Goal: Contribute content: Contribute content

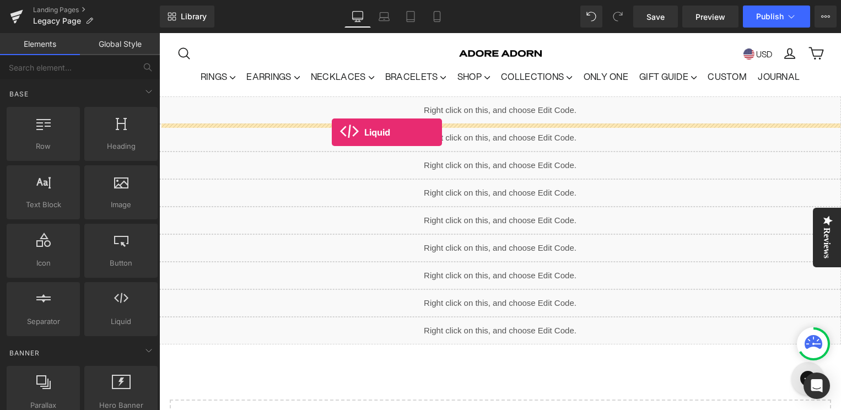
drag, startPoint x: 273, startPoint y: 353, endPoint x: 332, endPoint y: 132, distance: 229.0
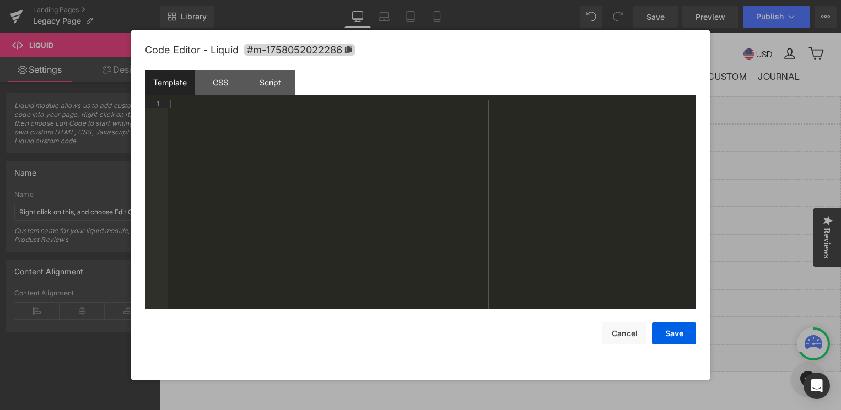
click at [515, 106] on icon at bounding box center [512, 105] width 6 height 7
click at [361, 125] on div at bounding box center [431, 212] width 528 height 224
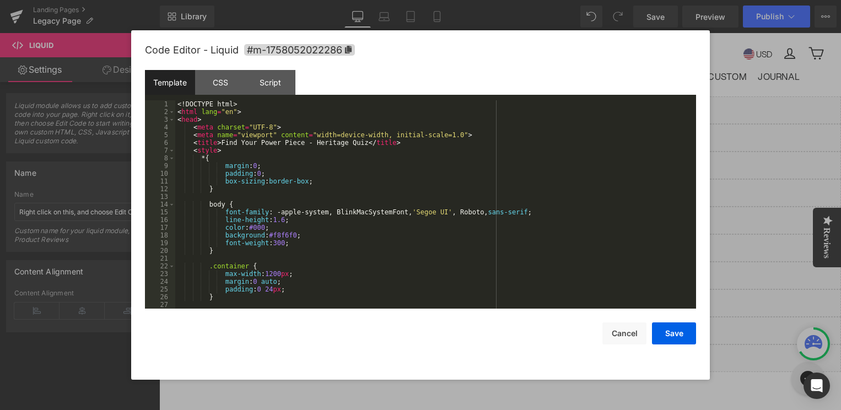
scroll to position [4, 0]
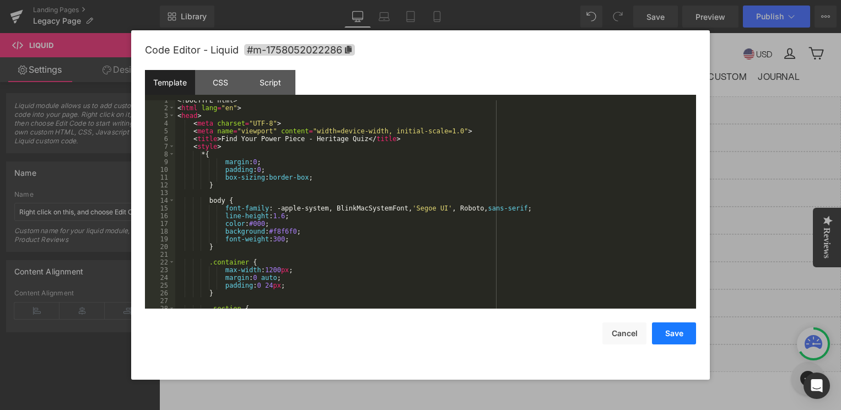
click at [673, 330] on button "Save" at bounding box center [674, 333] width 44 height 22
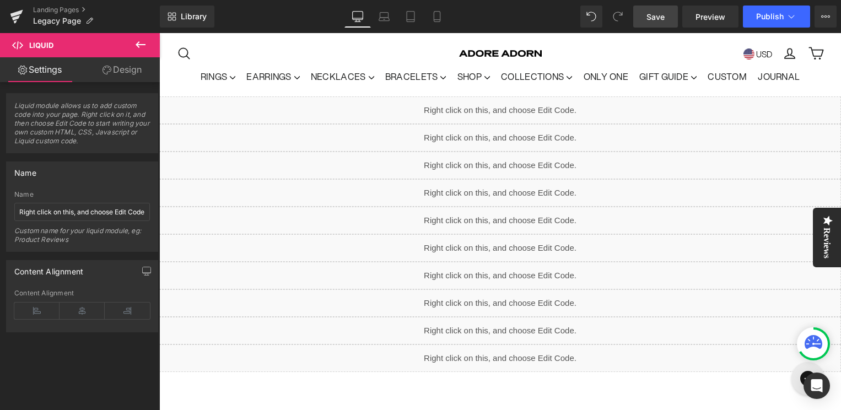
click at [657, 17] on span "Save" at bounding box center [655, 17] width 18 height 12
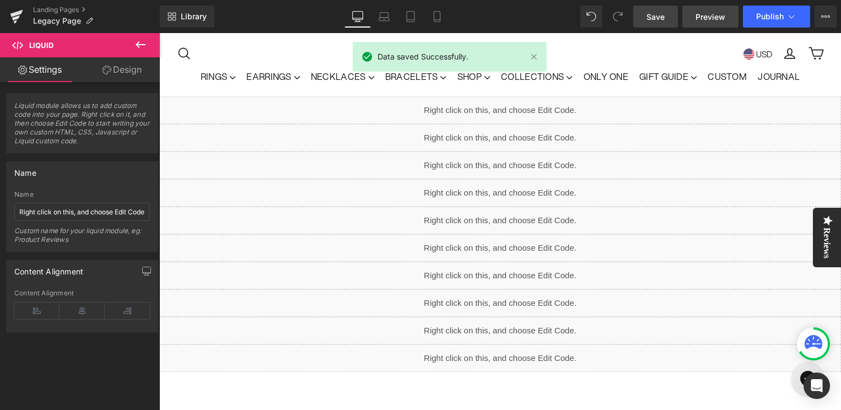
click at [715, 17] on span "Preview" at bounding box center [710, 17] width 30 height 12
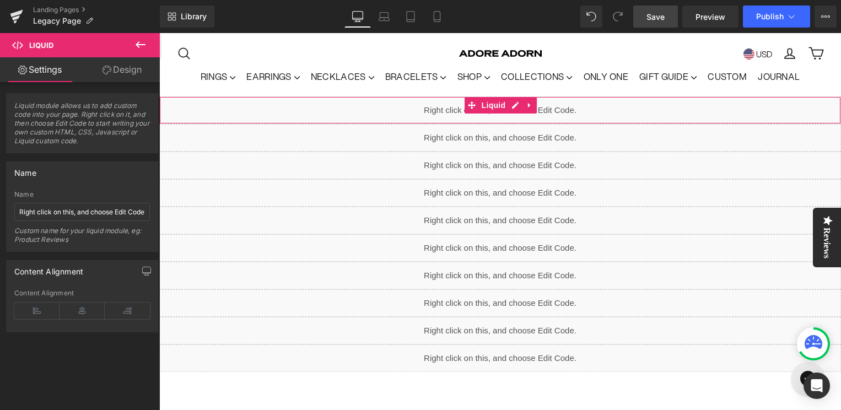
click at [516, 107] on div "Liquid" at bounding box center [499, 110] width 681 height 28
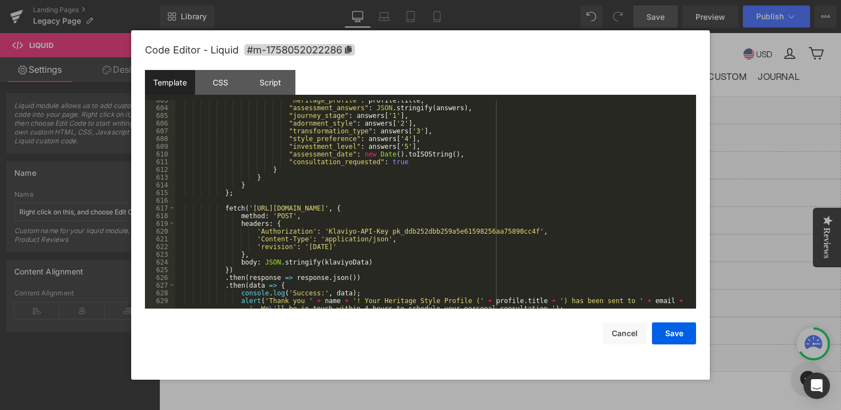
scroll to position [4874, 0]
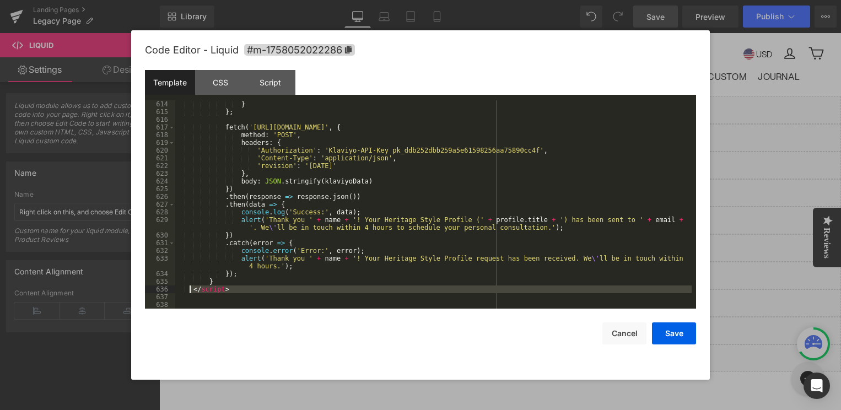
drag, startPoint x: 237, startPoint y: 294, endPoint x: 189, endPoint y: 291, distance: 48.0
click at [189, 291] on div "} } ; fetch ( '[URL][DOMAIN_NAME]' , { method : 'POST' , headers : { 'Authoriza…" at bounding box center [433, 212] width 516 height 224
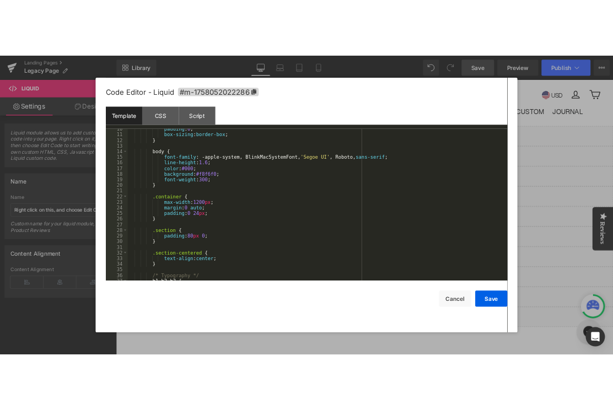
scroll to position [0, 0]
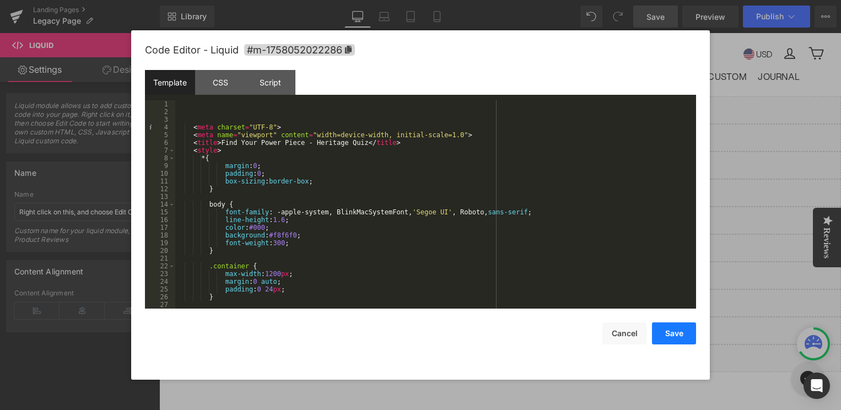
click at [673, 338] on button "Save" at bounding box center [674, 333] width 44 height 22
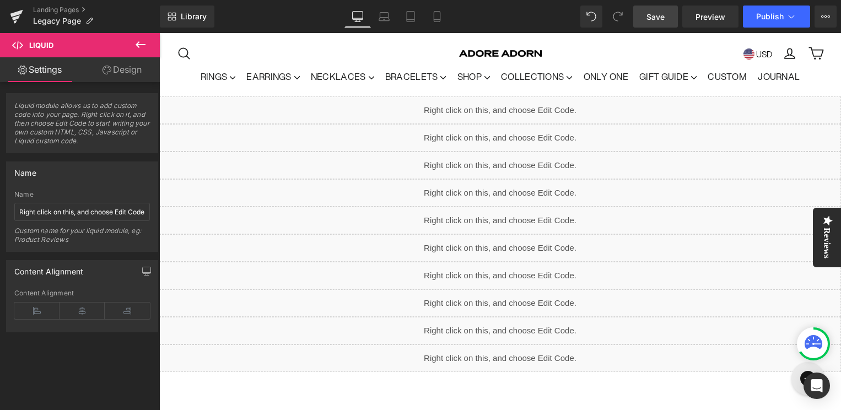
click at [648, 15] on span "Save" at bounding box center [655, 17] width 18 height 12
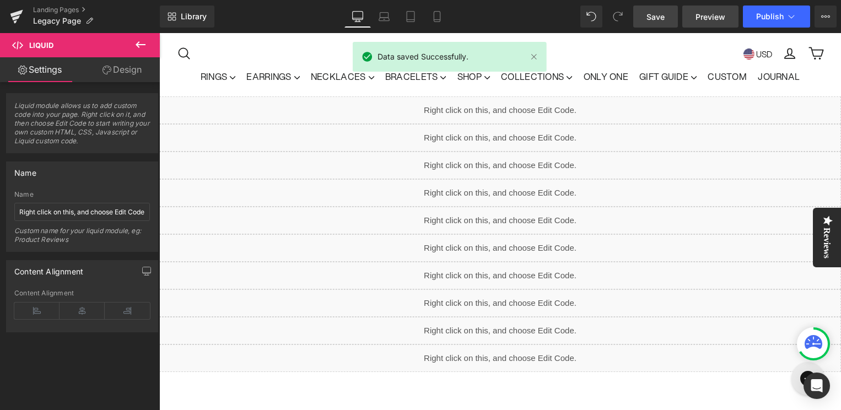
click at [704, 19] on span "Preview" at bounding box center [710, 17] width 30 height 12
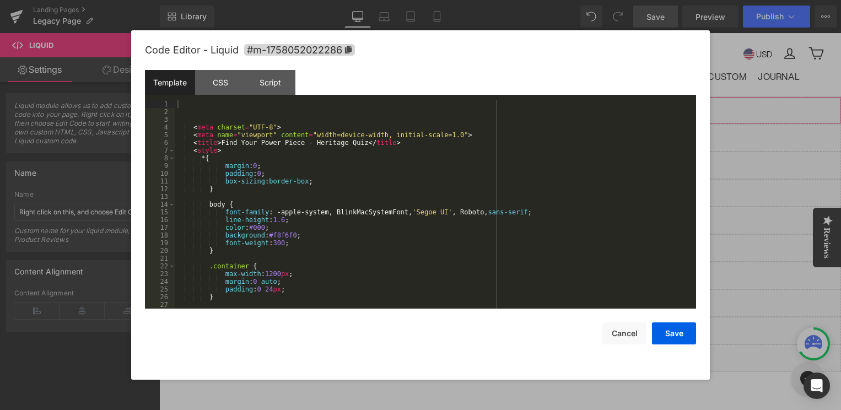
click at [513, 104] on icon at bounding box center [515, 105] width 8 height 8
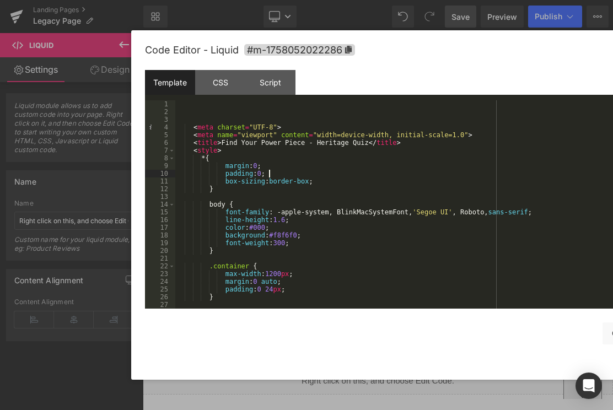
click at [353, 171] on div "< meta charset = "UTF-8" > < meta name = "viewport" content = "width=device-wid…" at bounding box center [433, 212] width 516 height 224
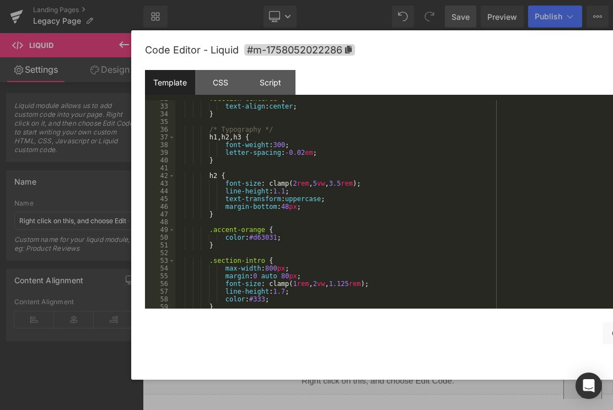
scroll to position [245, 0]
click at [247, 254] on div ".section-centered { text-align : center ; } /* Typography */ h1 , h2 , h3 { fon…" at bounding box center [433, 207] width 516 height 224
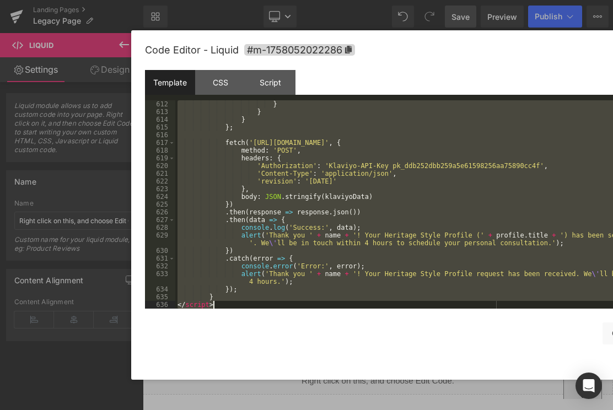
scroll to position [4858, 0]
drag, startPoint x: 188, startPoint y: 110, endPoint x: 249, endPoint y: 342, distance: 239.7
click at [249, 342] on div "Code Editor - Liquid #m-1758052022286 Template CSS Script Data 612 613 614 615 …" at bounding box center [420, 204] width 551 height 349
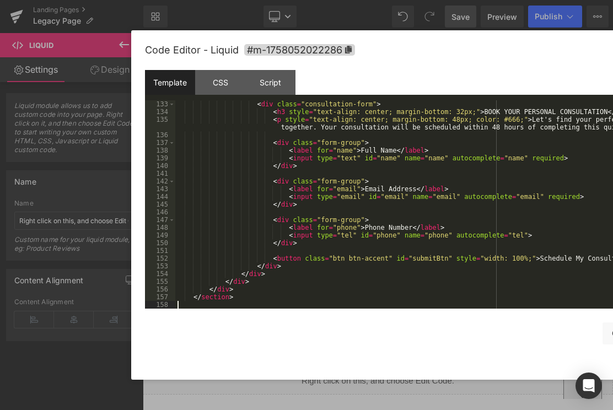
scroll to position [1033, 0]
click at [213, 85] on div "CSS" at bounding box center [220, 82] width 50 height 25
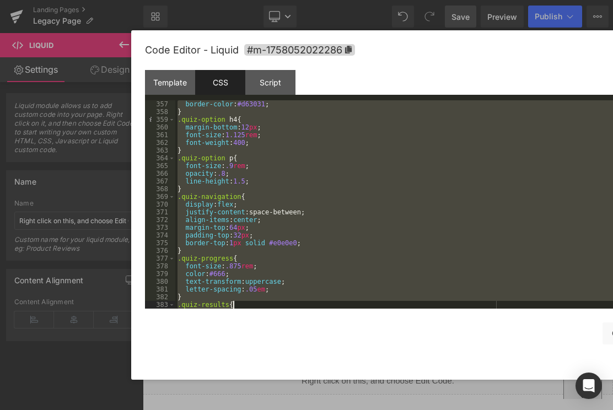
scroll to position [3408, 0]
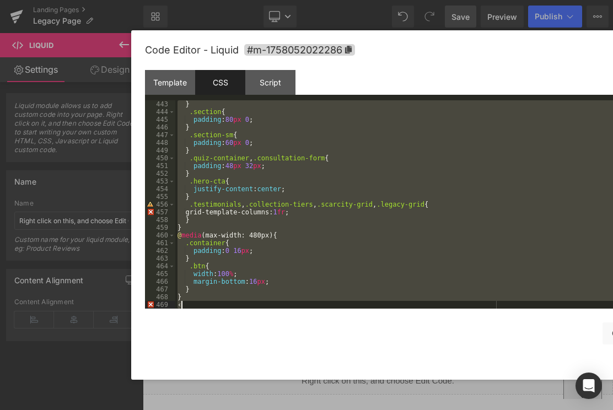
drag, startPoint x: 178, startPoint y: 105, endPoint x: 272, endPoint y: 445, distance: 352.7
click at [272, 409] on html "Liquid You are previewing how the will restyle your page. You can not edit Elem…" at bounding box center [306, 205] width 613 height 410
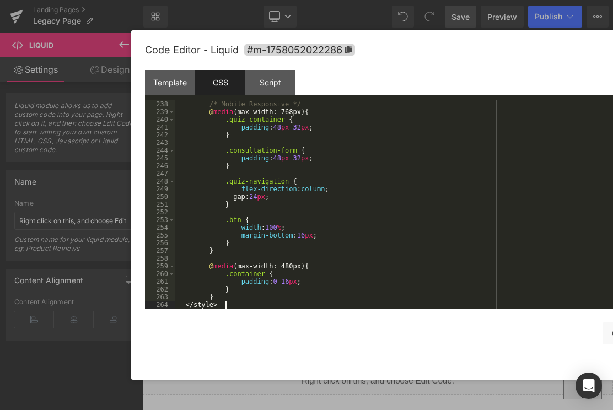
scroll to position [1828, 0]
click at [472, 393] on div at bounding box center [306, 205] width 613 height 410
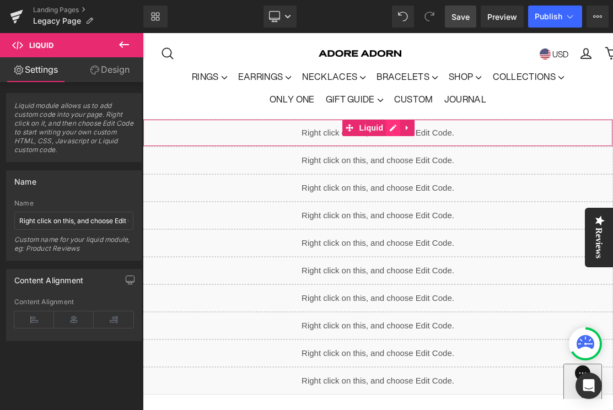
click at [393, 130] on div "Liquid" at bounding box center [378, 133] width 470 height 28
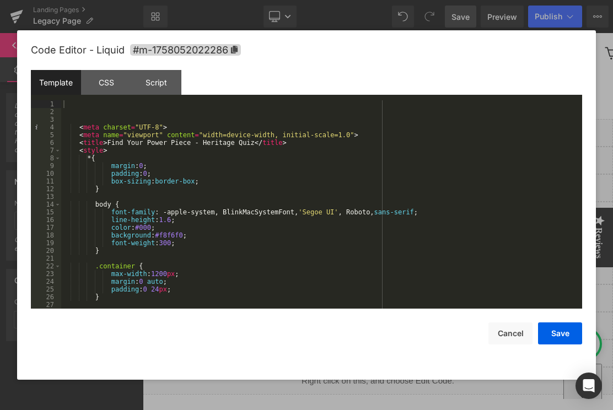
scroll to position [0, 0]
click at [109, 91] on div "CSS" at bounding box center [106, 82] width 50 height 25
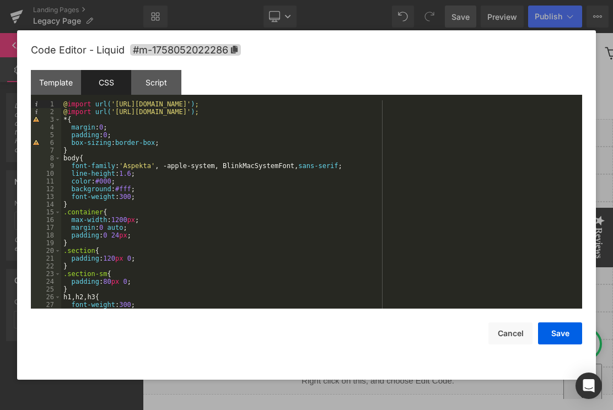
drag, startPoint x: 60, startPoint y: 105, endPoint x: 100, endPoint y: 359, distance: 256.5
click at [100, 359] on div "Code Editor - Liquid #m-1758052022286 Template CSS Script Data 1 2 3 4 5 6 7 8 …" at bounding box center [306, 204] width 551 height 349
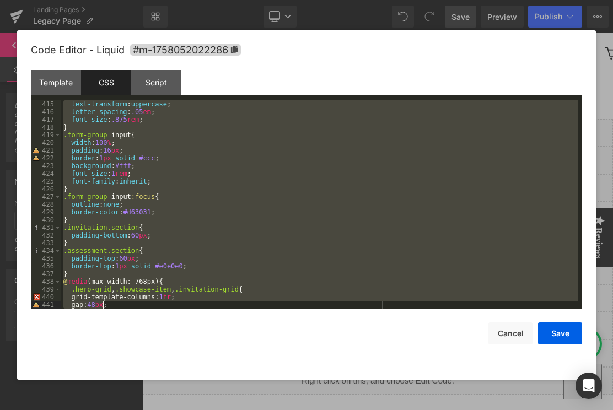
scroll to position [3408, 0]
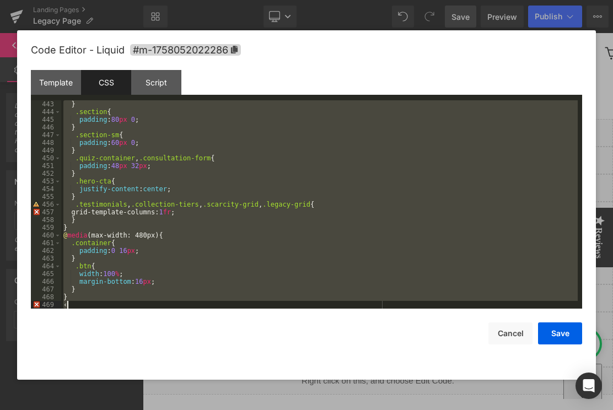
drag, startPoint x: 63, startPoint y: 104, endPoint x: 104, endPoint y: 341, distance: 240.3
click at [104, 341] on div "Code Editor - Liquid #m-1758052022286 Template CSS Script Data 1 2 3 4 5 6 7 8 …" at bounding box center [306, 204] width 551 height 349
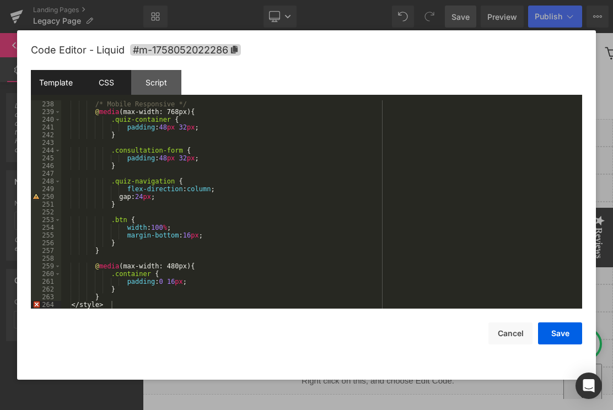
click at [52, 89] on div "Template" at bounding box center [56, 82] width 50 height 25
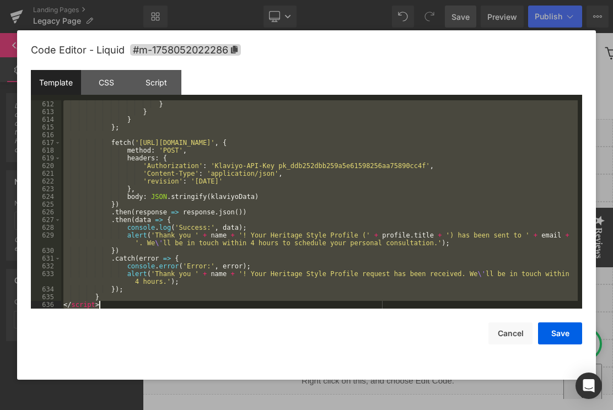
scroll to position [4858, 0]
drag, startPoint x: 77, startPoint y: 101, endPoint x: 109, endPoint y: 397, distance: 297.5
click at [109, 397] on body "Liquid You are previewing how the will restyle your page. You can not edit Elem…" at bounding box center [306, 205] width 613 height 410
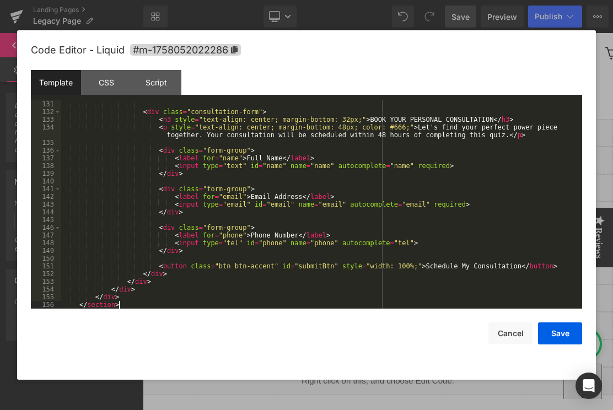
scroll to position [1018, 0]
click at [568, 328] on button "Save" at bounding box center [560, 333] width 44 height 22
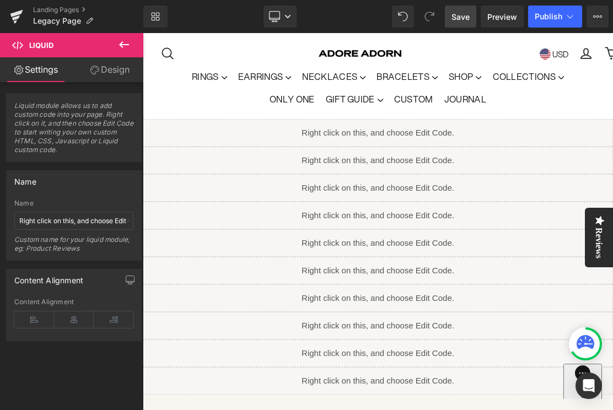
click at [393, 125] on icon at bounding box center [390, 128] width 6 height 6
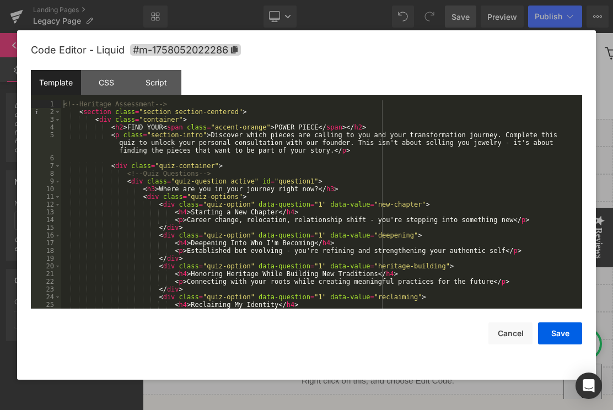
click at [301, 393] on div at bounding box center [306, 205] width 613 height 410
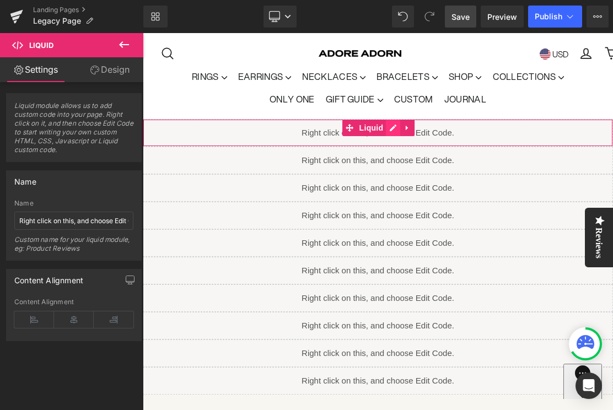
click at [389, 127] on div "Liquid" at bounding box center [378, 133] width 470 height 28
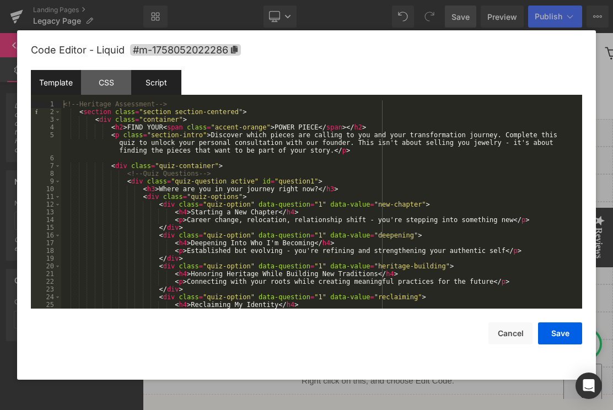
click at [160, 86] on div "Script" at bounding box center [156, 82] width 50 height 25
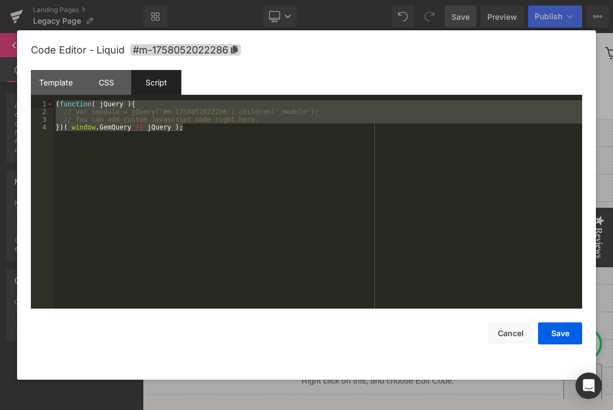
drag, startPoint x: 137, startPoint y: 170, endPoint x: 34, endPoint y: 104, distance: 121.9
click at [34, 104] on pre "1 2 3 4 ( function ( jQuery ) { // var $module = jQuery('#m-1758052022286').chi…" at bounding box center [306, 204] width 551 height 208
click at [95, 147] on div "( function ( jQuery ) { // var $module = jQuery('#m-1758052022286').children('.…" at bounding box center [317, 212] width 528 height 224
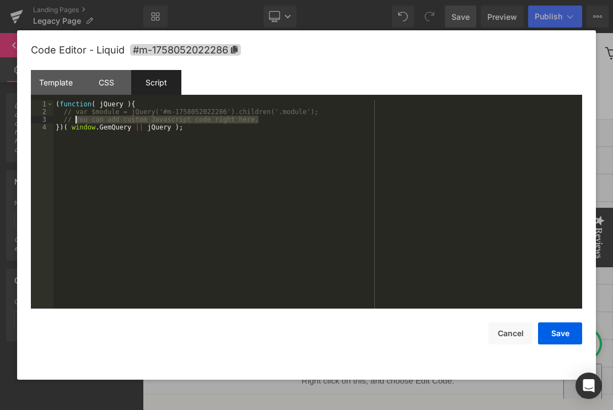
drag, startPoint x: 261, startPoint y: 119, endPoint x: 77, endPoint y: 123, distance: 183.5
click at [77, 123] on div "( function ( jQuery ) { // var $module = jQuery('#m-1758052022286').children('.…" at bounding box center [317, 212] width 528 height 224
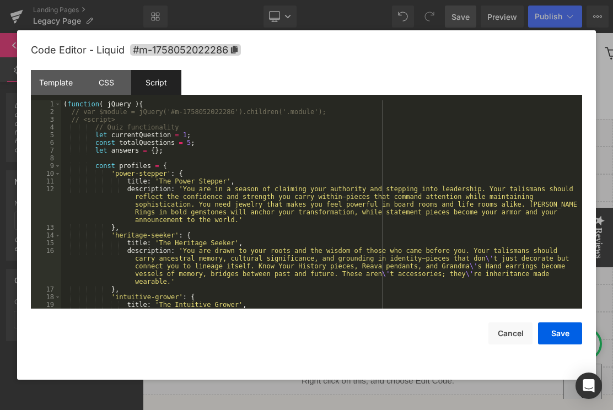
scroll to position [0, 0]
drag, startPoint x: 117, startPoint y: 119, endPoint x: 82, endPoint y: 119, distance: 35.3
click at [82, 119] on div "( function ( jQuery ) { // var $module = jQuery('#m-1758052022286').children('.…" at bounding box center [319, 227] width 516 height 254
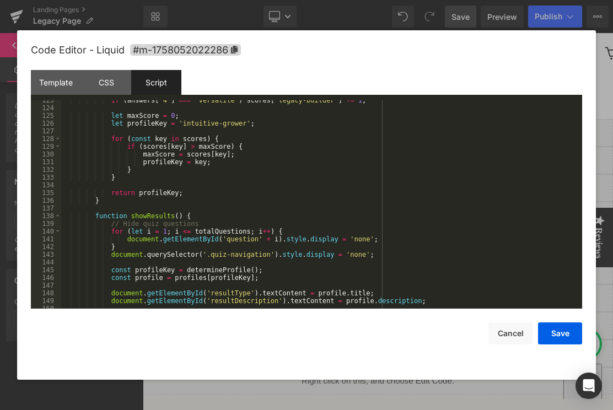
scroll to position [1550, 0]
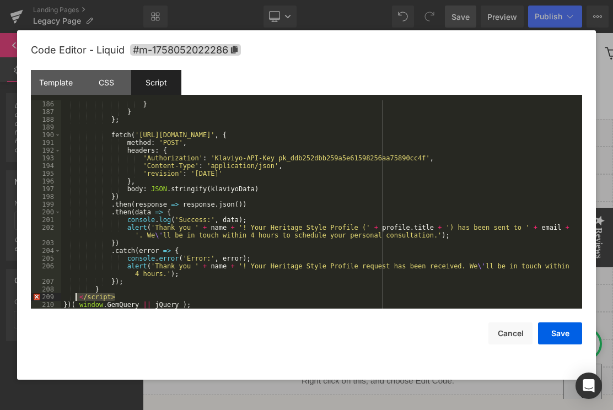
drag, startPoint x: 122, startPoint y: 299, endPoint x: 74, endPoint y: 300, distance: 47.9
click at [74, 300] on div "} } } ; fetch ( '[URL][DOMAIN_NAME]' , { method : 'POST' , headers : { 'Authori…" at bounding box center [319, 212] width 516 height 224
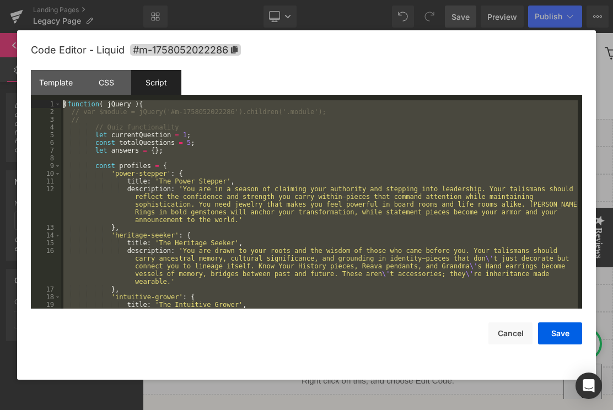
scroll to position [0, 0]
drag, startPoint x: 193, startPoint y: 305, endPoint x: 62, endPoint y: 59, distance: 277.7
click at [62, 59] on div "Code Editor - Liquid #m-1758052022286 Template CSS Script Data 1 2 3 4 5 6 7 8 …" at bounding box center [306, 204] width 551 height 349
click at [557, 328] on button "Save" at bounding box center [560, 333] width 44 height 22
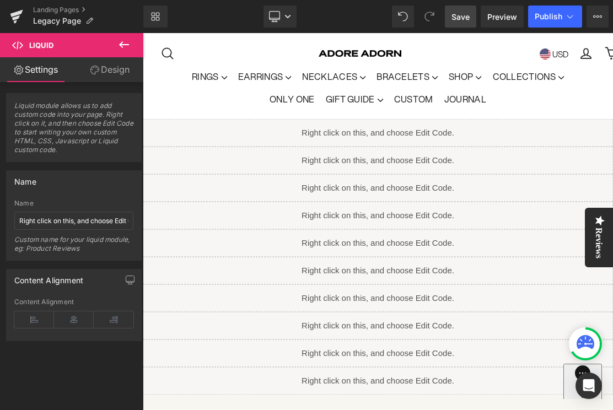
click at [464, 21] on span "Save" at bounding box center [460, 17] width 18 height 12
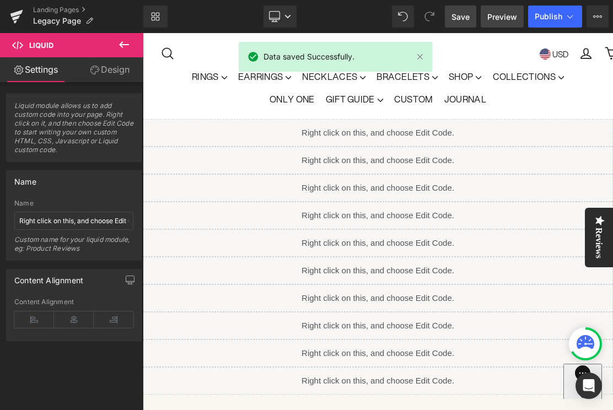
click at [507, 17] on span "Preview" at bounding box center [502, 17] width 30 height 12
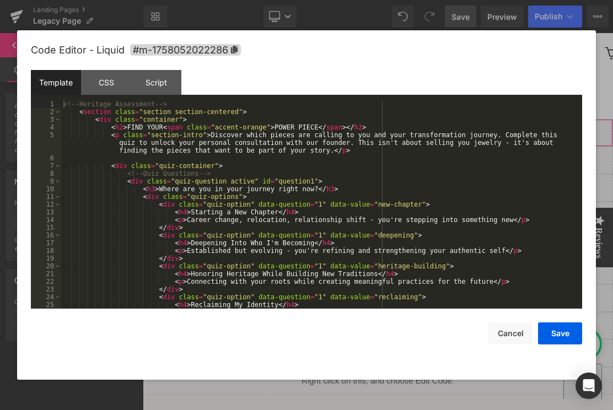
click at [394, 129] on div "Liquid" at bounding box center [378, 133] width 470 height 28
drag, startPoint x: 185, startPoint y: 104, endPoint x: 63, endPoint y: 105, distance: 121.7
click at [63, 105] on div "<!-- Heritage Assessment --> < section class = "section section-centered" > < d…" at bounding box center [319, 212] width 516 height 224
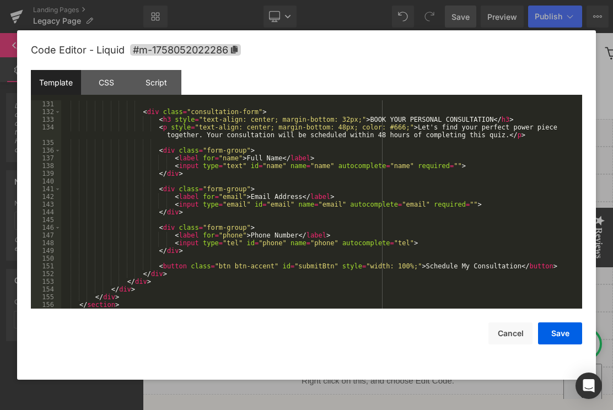
scroll to position [1018, 0]
click at [104, 87] on div "CSS" at bounding box center [106, 82] width 50 height 25
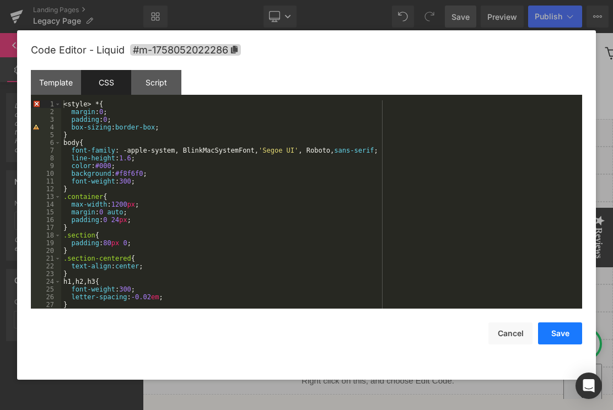
click at [566, 338] on button "Save" at bounding box center [560, 333] width 44 height 22
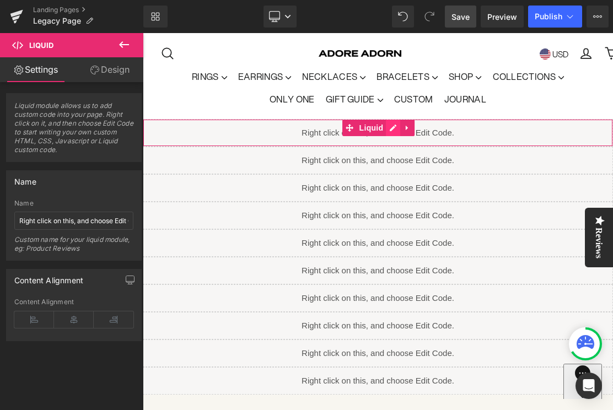
click at [398, 129] on div "Liquid" at bounding box center [378, 133] width 470 height 28
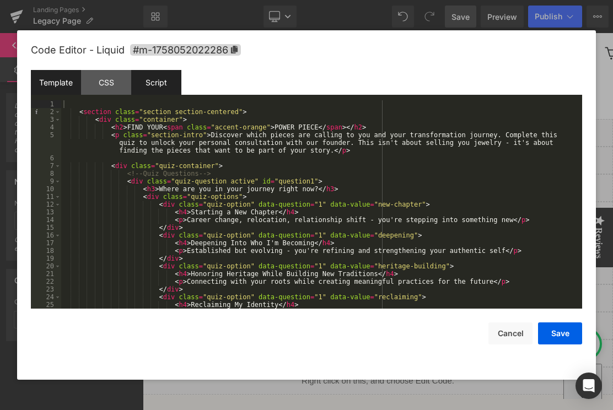
click at [157, 88] on div "Script" at bounding box center [156, 82] width 50 height 25
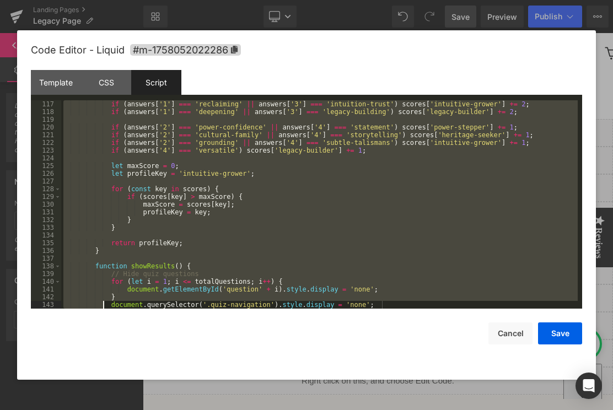
scroll to position [1550, 0]
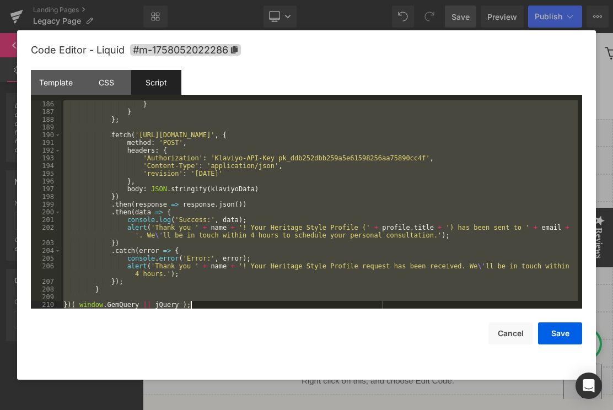
drag, startPoint x: 64, startPoint y: 100, endPoint x: 99, endPoint y: 443, distance: 344.9
click at [99, 409] on html "Liquid You are previewing how the will restyle your page. You can not edit Elem…" at bounding box center [306, 205] width 613 height 410
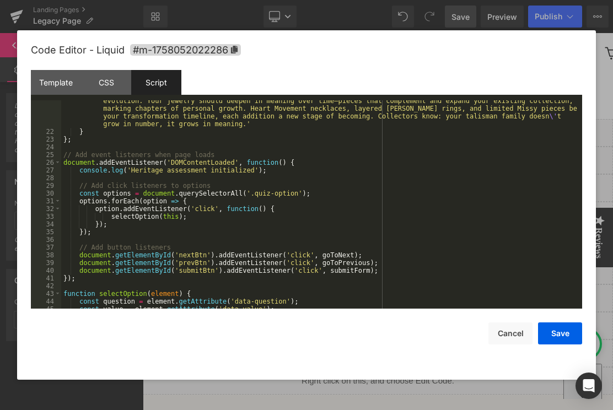
scroll to position [0, 0]
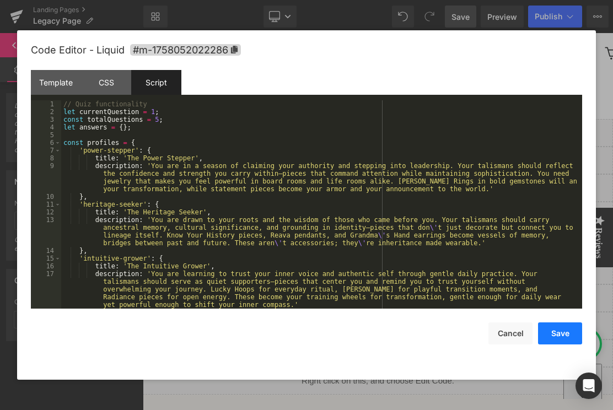
click at [567, 334] on button "Save" at bounding box center [560, 333] width 44 height 22
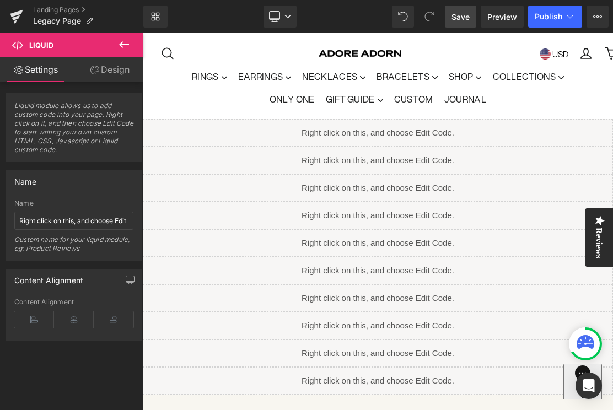
click at [458, 12] on span "Save" at bounding box center [460, 17] width 18 height 12
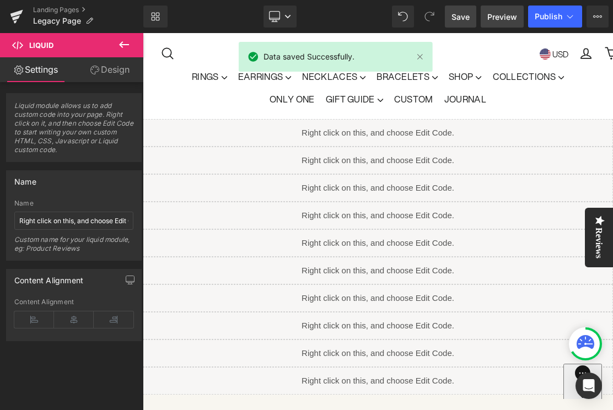
click at [502, 15] on span "Preview" at bounding box center [502, 17] width 30 height 12
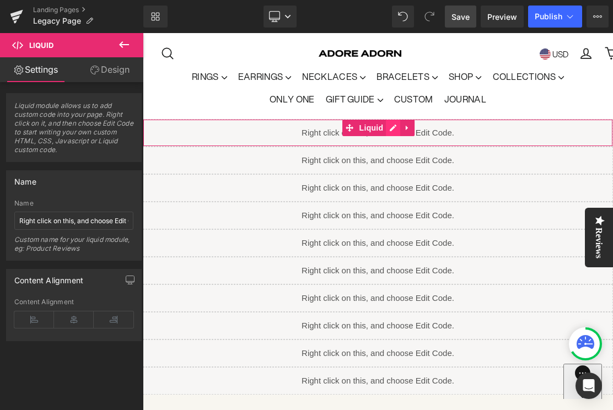
click at [393, 128] on div "Liquid" at bounding box center [378, 133] width 470 height 28
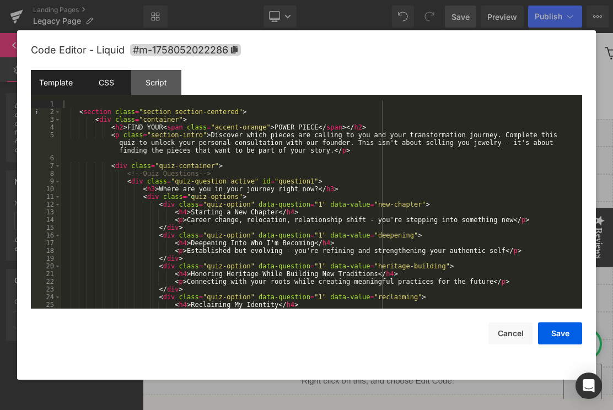
click at [100, 89] on div "CSS" at bounding box center [106, 82] width 50 height 25
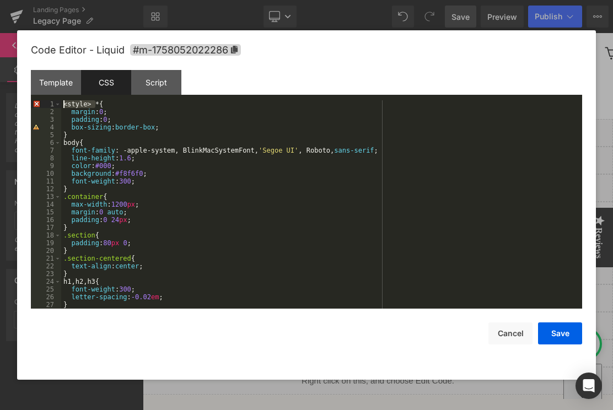
drag, startPoint x: 94, startPoint y: 102, endPoint x: 61, endPoint y: 101, distance: 32.5
click at [61, 101] on div "< style > * { margin : 0 ; padding : 0 ; box-sizing : border-box ; } body { fon…" at bounding box center [319, 212] width 516 height 224
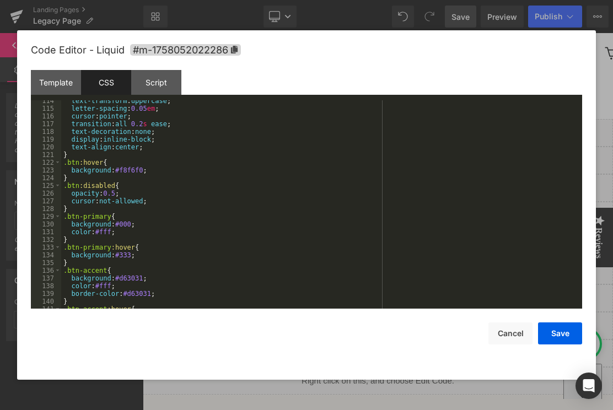
scroll to position [1481, 0]
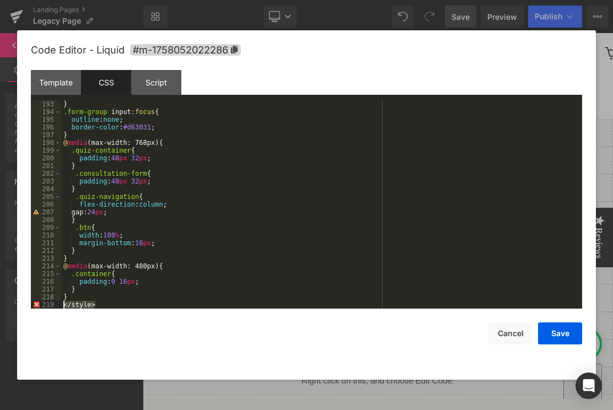
drag, startPoint x: 99, startPoint y: 304, endPoint x: 61, endPoint y: 304, distance: 37.5
click at [61, 304] on div "} .form-group input :focus { outline : none ; border-color : #d63031 ; } @ medi…" at bounding box center [319, 212] width 516 height 224
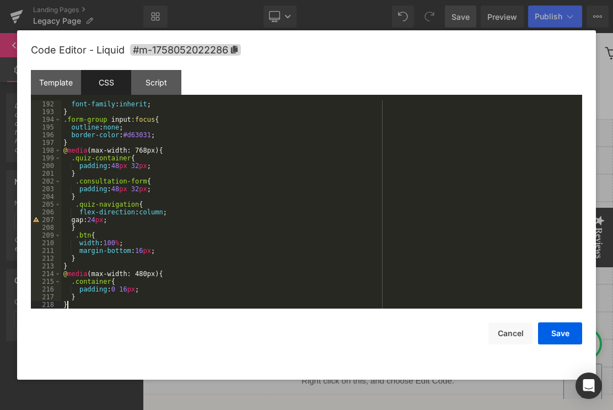
scroll to position [1473, 0]
click at [563, 334] on button "Save" at bounding box center [560, 333] width 44 height 22
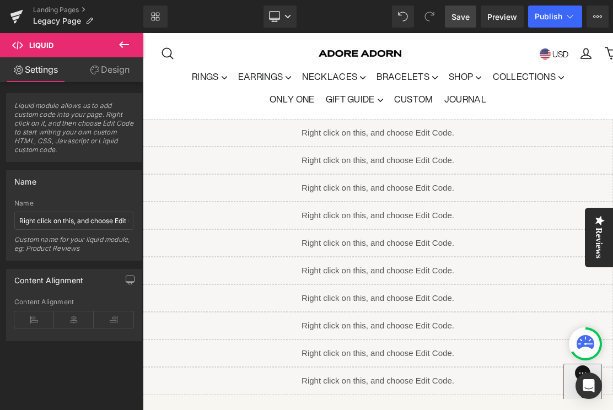
click at [458, 11] on span "Save" at bounding box center [460, 17] width 18 height 12
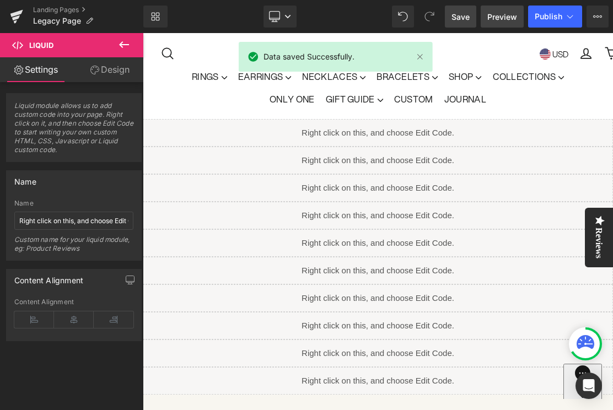
click at [503, 18] on span "Preview" at bounding box center [502, 17] width 30 height 12
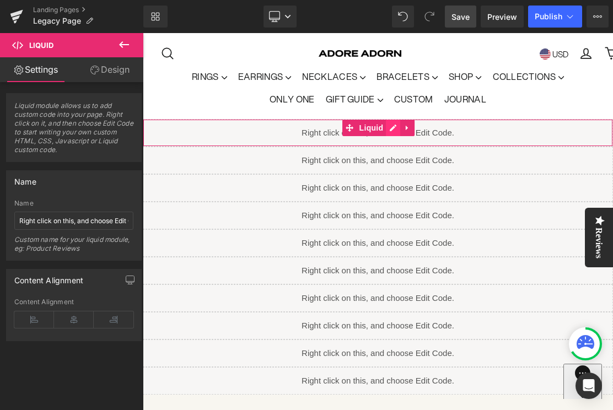
click at [392, 129] on div "Liquid" at bounding box center [378, 133] width 470 height 28
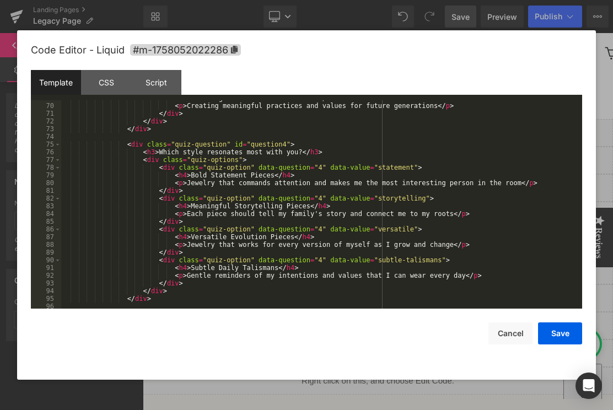
scroll to position [1018, 0]
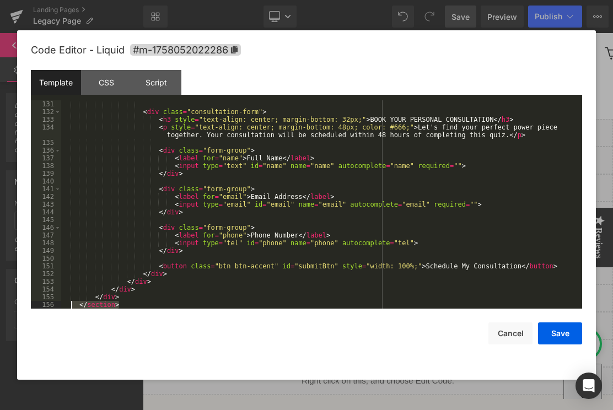
drag, startPoint x: 126, startPoint y: 306, endPoint x: 70, endPoint y: 308, distance: 55.7
click at [70, 308] on div "< div class = "consultation-form" > < h3 style = "text-align: center; margin-bo…" at bounding box center [319, 212] width 516 height 224
click at [238, 347] on div "Code Editor - Liquid #m-1758052022286 Template CSS Script Data 131 132 133 134 …" at bounding box center [306, 204] width 551 height 349
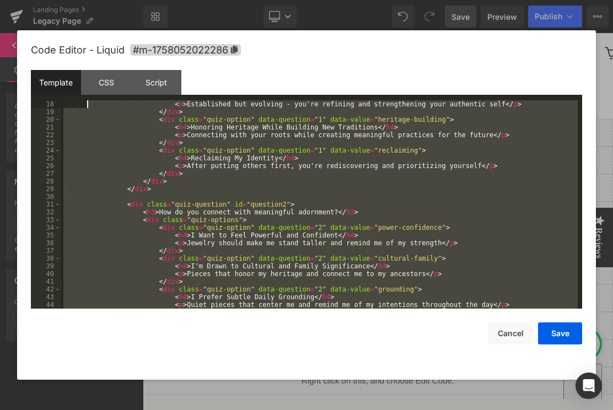
scroll to position [0, 0]
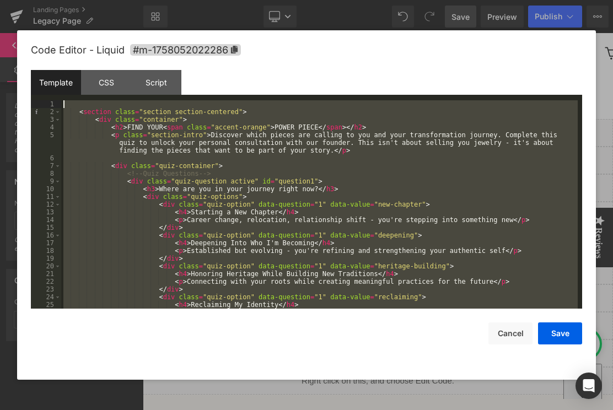
drag, startPoint x: 129, startPoint y: 304, endPoint x: 70, endPoint y: 51, distance: 260.1
click at [70, 51] on div "Code Editor - Liquid #m-1758052022286 Template CSS Script Data 1 2 3 4 5 6 7 8 …" at bounding box center [306, 204] width 551 height 349
drag, startPoint x: 227, startPoint y: 393, endPoint x: 84, endPoint y: 360, distance: 147.0
click at [227, 393] on div at bounding box center [306, 205] width 613 height 410
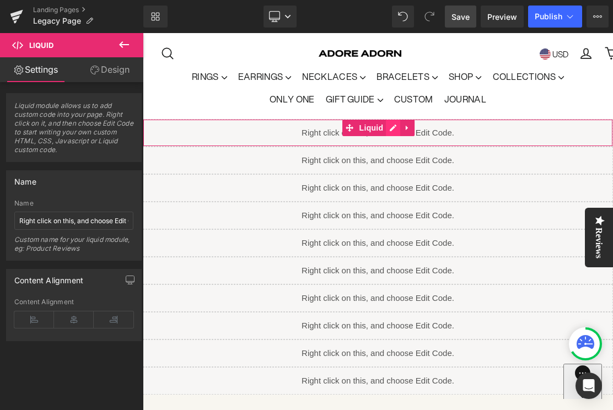
click at [393, 126] on div "Liquid" at bounding box center [378, 133] width 470 height 28
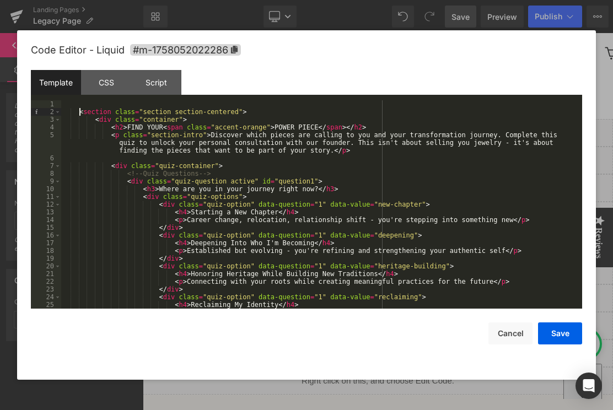
click at [78, 111] on div "< section class = "section section-centered" > < div class = "container" > < h2…" at bounding box center [319, 212] width 516 height 224
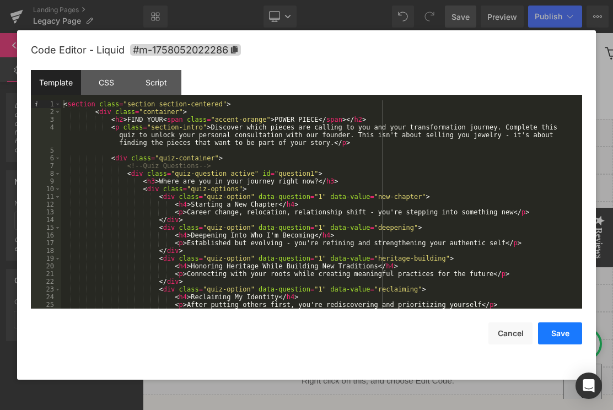
drag, startPoint x: 555, startPoint y: 343, endPoint x: 413, endPoint y: 311, distance: 145.1
click at [555, 343] on button "Save" at bounding box center [560, 333] width 44 height 22
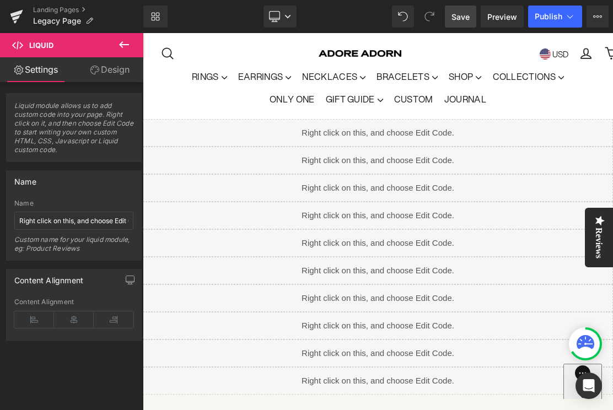
click at [460, 13] on span "Save" at bounding box center [460, 17] width 18 height 12
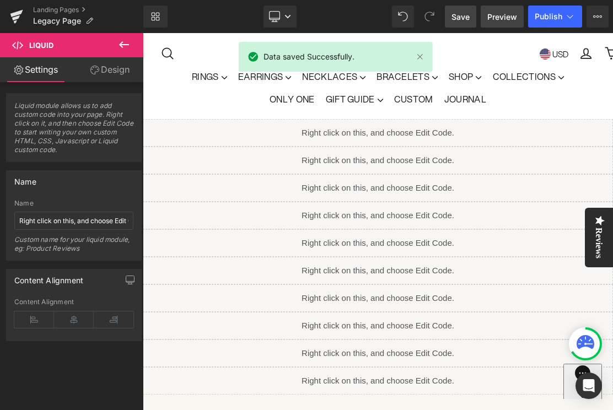
click at [502, 13] on span "Preview" at bounding box center [502, 17] width 30 height 12
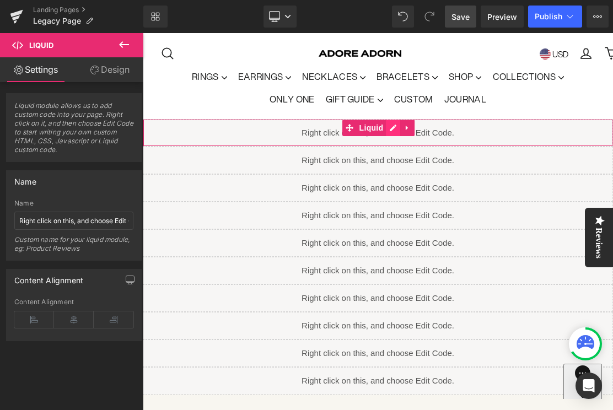
click at [393, 128] on div "Liquid" at bounding box center [378, 133] width 470 height 28
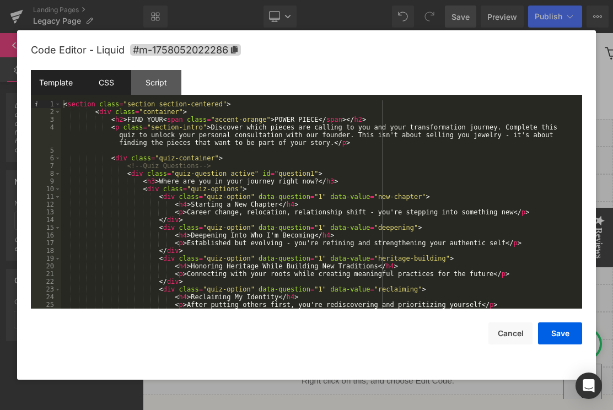
click at [100, 82] on div "CSS" at bounding box center [106, 82] width 50 height 25
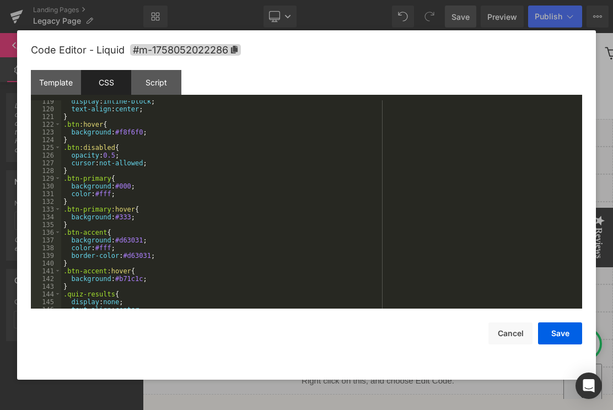
scroll to position [913, 0]
click at [559, 337] on button "Save" at bounding box center [560, 333] width 44 height 22
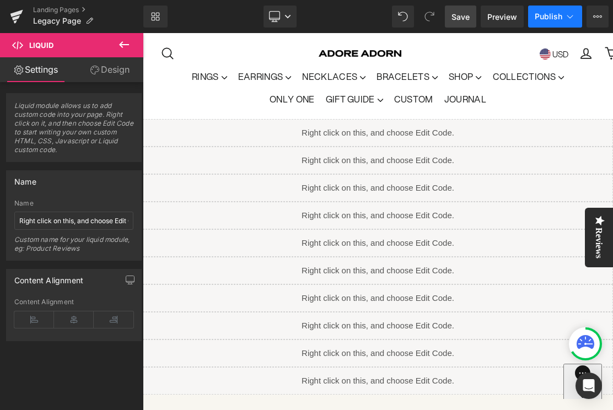
click at [547, 24] on button "Publish" at bounding box center [555, 17] width 54 height 22
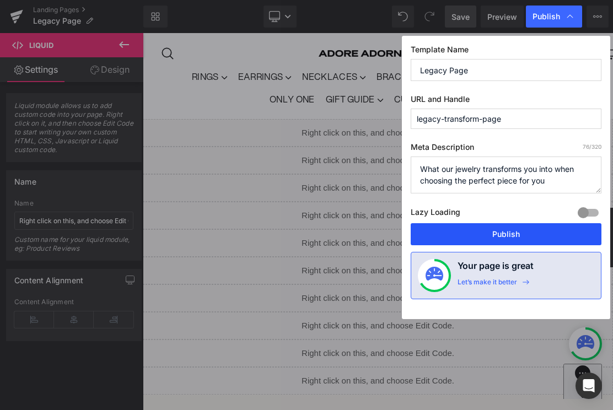
click at [498, 234] on button "Publish" at bounding box center [505, 234] width 191 height 22
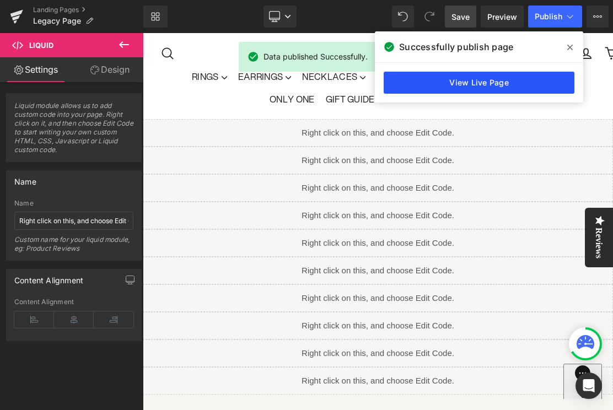
click at [458, 83] on link "View Live Page" at bounding box center [478, 83] width 191 height 22
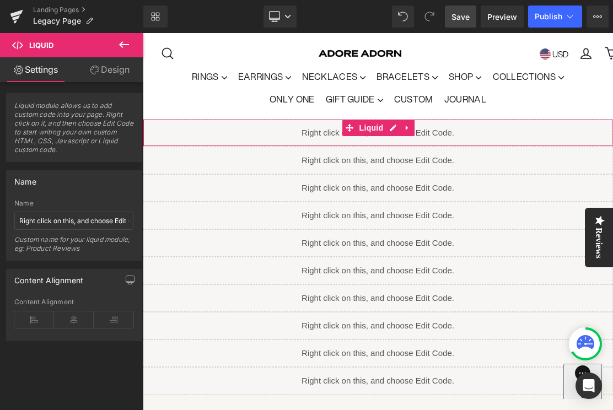
click at [391, 126] on div "Liquid" at bounding box center [378, 133] width 470 height 28
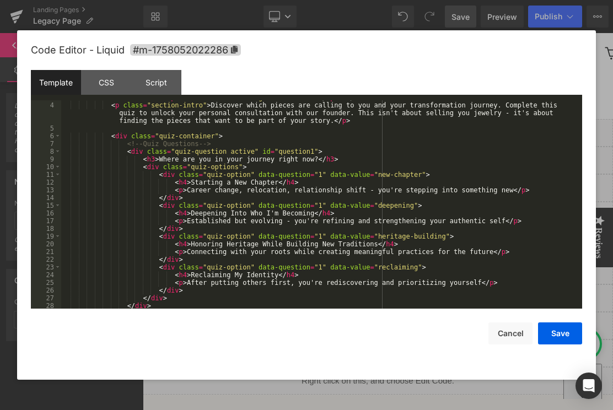
scroll to position [22, 0]
click at [279, 153] on div "< h2 > FIND YOUR < span class = "accent-orange" > POWER PIECE </ span > </ h2 >…" at bounding box center [319, 206] width 516 height 224
drag, startPoint x: 263, startPoint y: 152, endPoint x: 317, endPoint y: 150, distance: 53.5
click at [317, 150] on div "< h2 > FIND YOUR < span class = "accent-orange" > POWER PIECE </ span > </ h2 >…" at bounding box center [319, 206] width 516 height 224
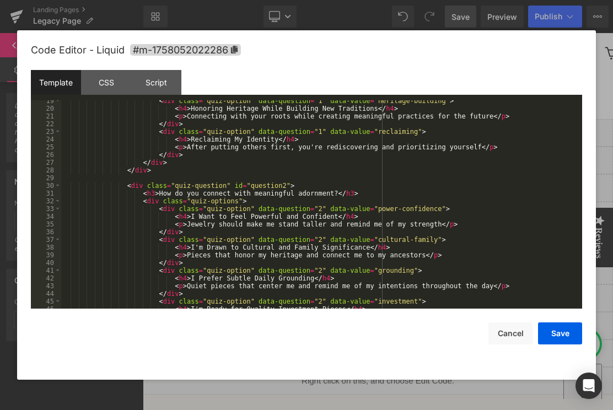
scroll to position [158, 0]
drag, startPoint x: 235, startPoint y: 188, endPoint x: 290, endPoint y: 187, distance: 55.1
click at [290, 187] on div "< div class = "quiz-option" data-question = "1" data-value = "heritage-building…" at bounding box center [319, 209] width 516 height 224
click at [321, 187] on div "< div class = "quiz-option" data-question = "1" data-value = "heritage-building…" at bounding box center [319, 209] width 516 height 224
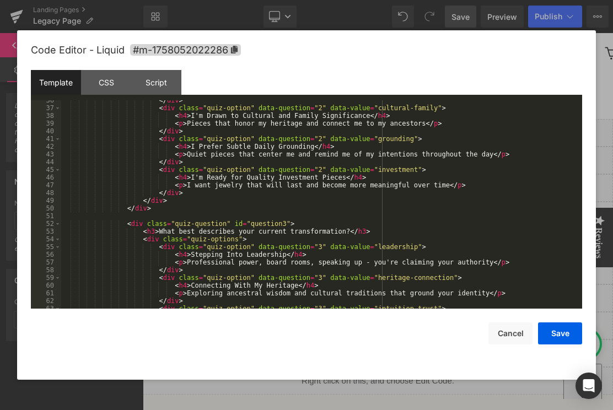
scroll to position [289, 0]
drag, startPoint x: 235, startPoint y: 225, endPoint x: 289, endPoint y: 223, distance: 53.5
click at [289, 223] on div "</ div > < div class = "quiz-option" data-question = "2" data-value = "cultural…" at bounding box center [319, 208] width 516 height 224
click at [322, 224] on div "</ div > < div class = "quiz-option" data-question = "2" data-value = "cultural…" at bounding box center [319, 208] width 516 height 224
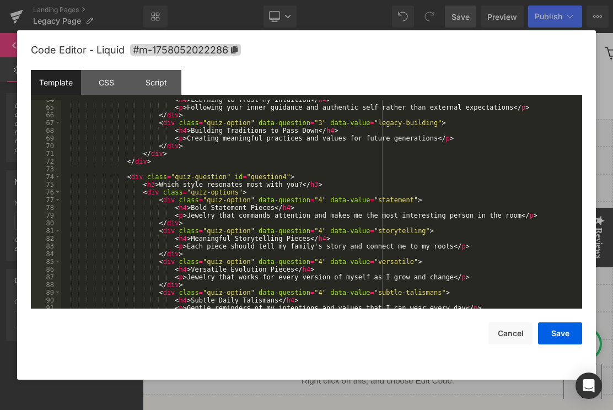
scroll to position [517, 0]
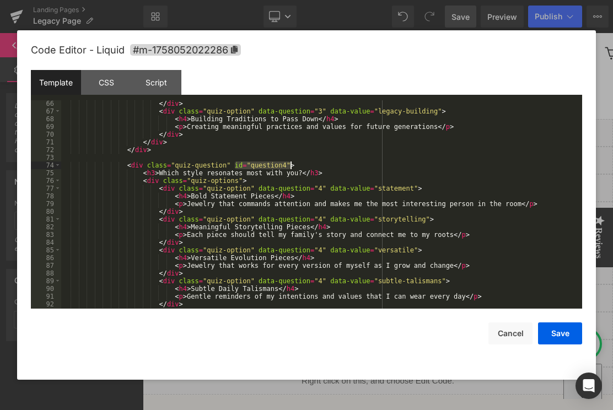
drag, startPoint x: 235, startPoint y: 166, endPoint x: 289, endPoint y: 170, distance: 54.1
click at [289, 167] on div "</ div > < div class = "quiz-option" data-question = "3" data-value = "legacy-b…" at bounding box center [319, 212] width 516 height 224
paste textarea
click at [321, 167] on div "</ div > < div class = "quiz-option" data-question = "3" data-value = "legacy-b…" at bounding box center [319, 212] width 516 height 224
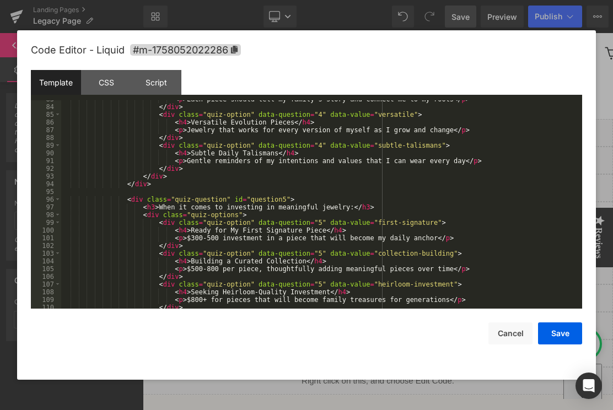
scroll to position [653, 0]
drag, startPoint x: 234, startPoint y: 202, endPoint x: 289, endPoint y: 198, distance: 55.2
click at [289, 198] on div "< p > Each piece should tell my family's story and connect me to my roots </ p …" at bounding box center [319, 207] width 516 height 224
paste textarea
click at [323, 202] on div "< p > Each piece should tell my family's story and connect me to my roots </ p …" at bounding box center [319, 207] width 516 height 224
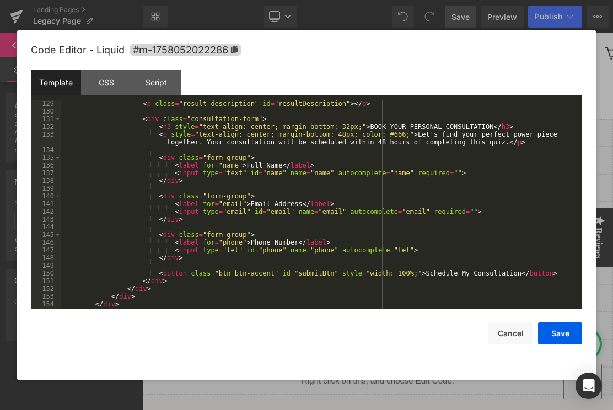
scroll to position [1010, 0]
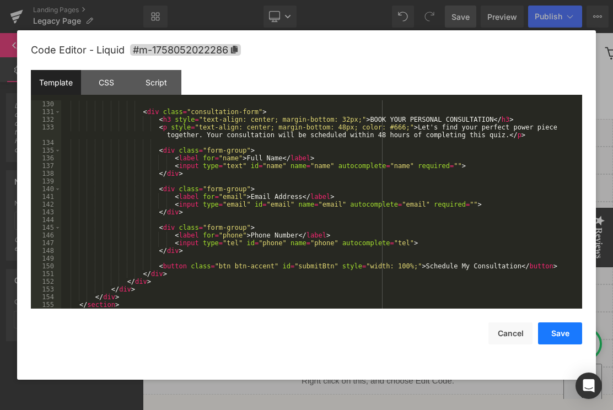
click at [550, 323] on button "Save" at bounding box center [560, 333] width 44 height 22
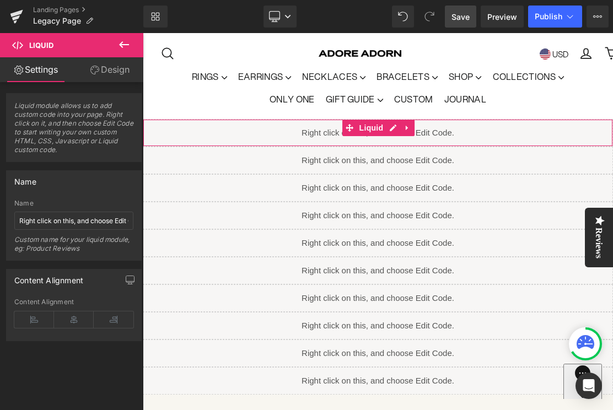
click at [388, 128] on div "Liquid" at bounding box center [378, 133] width 470 height 28
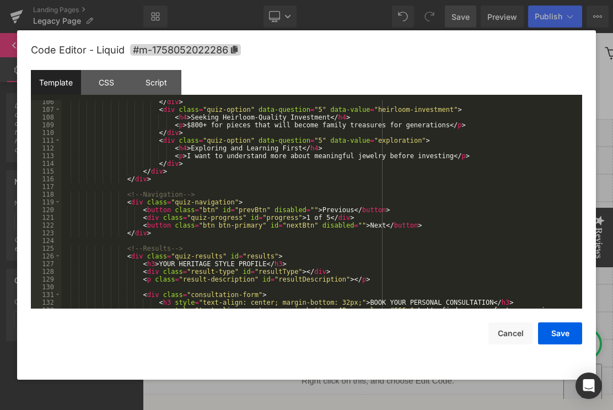
scroll to position [827, 0]
drag, startPoint x: 271, startPoint y: 226, endPoint x: 316, endPoint y: 226, distance: 44.6
click at [316, 226] on div "</ div > < div class = "quiz-option" data-question = "5" data-value = "heirloom…" at bounding box center [319, 213] width 516 height 231
drag, startPoint x: 319, startPoint y: 225, endPoint x: 272, endPoint y: 227, distance: 46.9
click at [272, 227] on div "</ div > < div class = "quiz-option" data-question = "5" data-value = "heirloom…" at bounding box center [319, 213] width 516 height 231
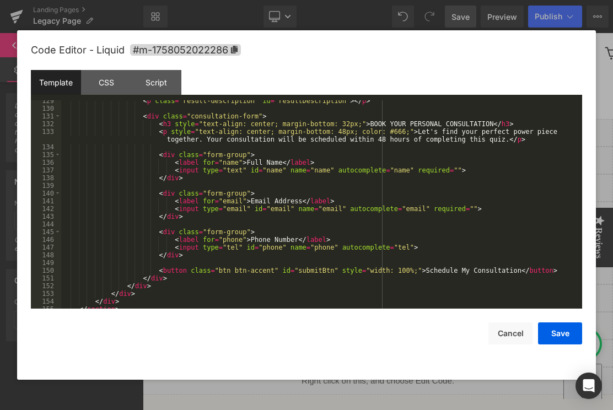
scroll to position [1010, 0]
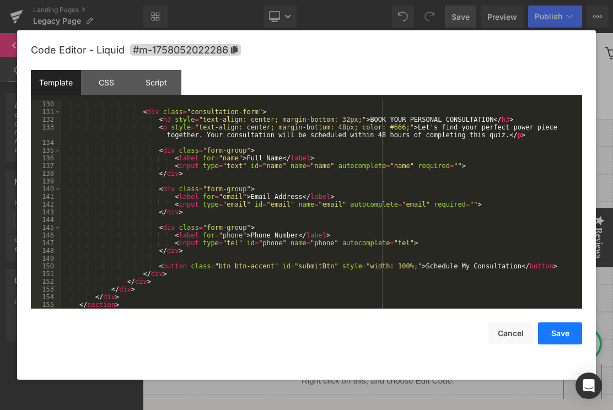
click at [559, 334] on button "Save" at bounding box center [560, 333] width 44 height 22
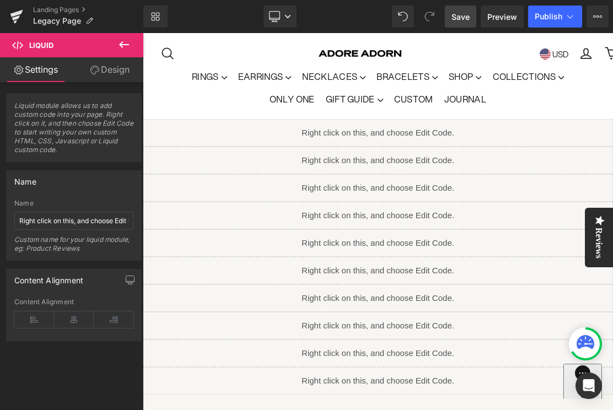
click at [456, 15] on span "Save" at bounding box center [460, 17] width 18 height 12
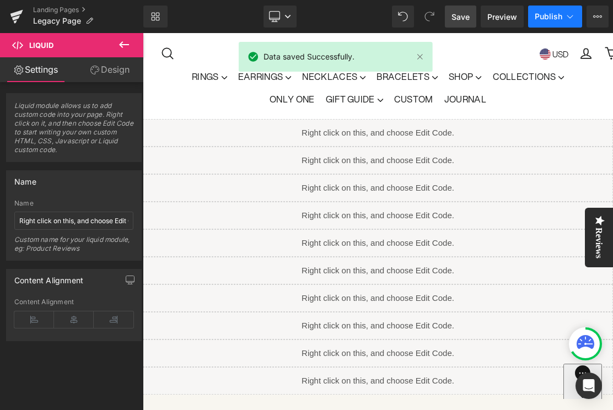
click at [536, 17] on span "Publish" at bounding box center [548, 16] width 28 height 9
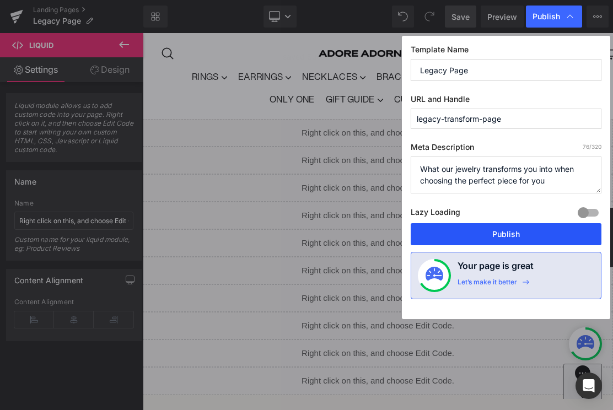
click at [513, 238] on button "Publish" at bounding box center [505, 234] width 191 height 22
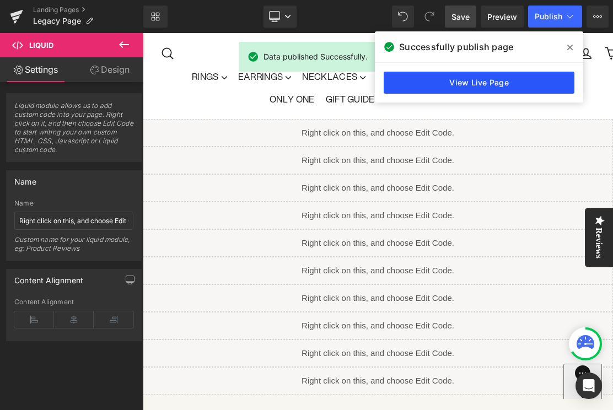
click at [458, 78] on link "View Live Page" at bounding box center [478, 83] width 191 height 22
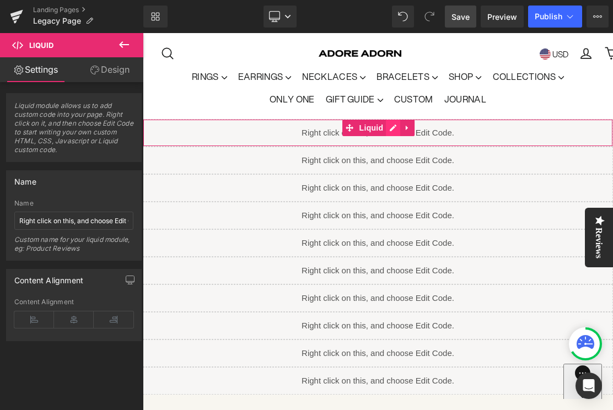
click at [392, 124] on div "Liquid" at bounding box center [378, 133] width 470 height 28
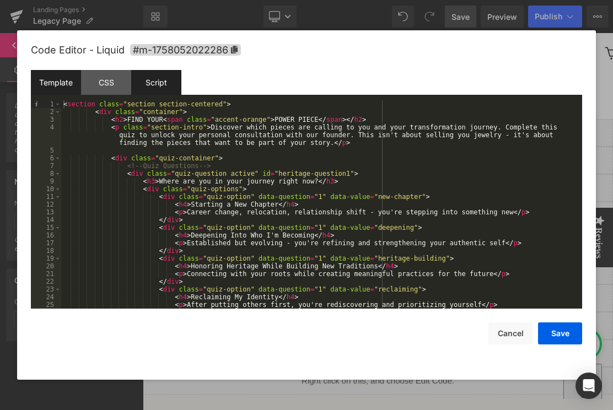
click at [148, 86] on div "Script" at bounding box center [156, 82] width 50 height 25
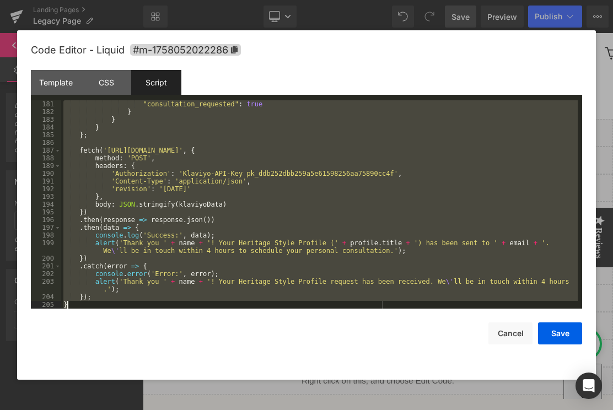
scroll to position [1496, 0]
drag, startPoint x: 62, startPoint y: 104, endPoint x: 149, endPoint y: 341, distance: 252.3
click at [149, 341] on div "Code Editor - Liquid #m-1758052022286 Template CSS Script Data 1 2 3 4 5 6 7 8 …" at bounding box center [306, 204] width 551 height 349
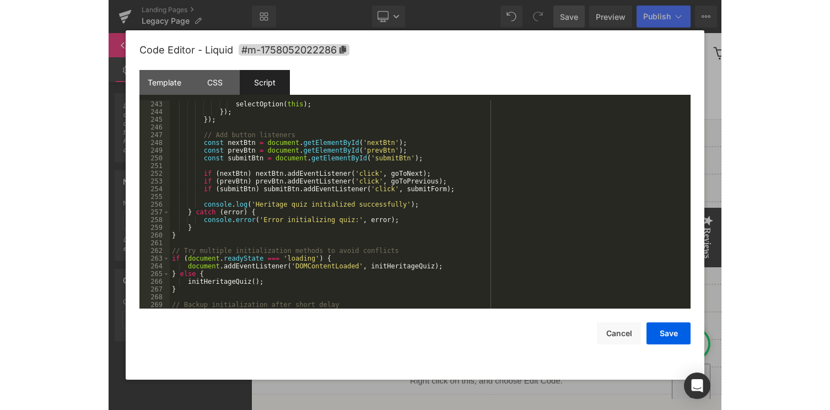
scroll to position [1990, 0]
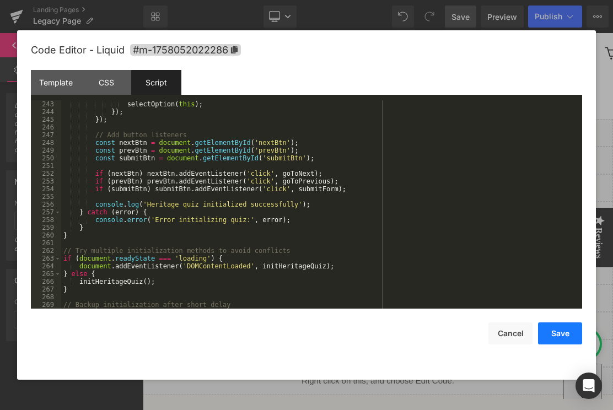
click at [556, 331] on button "Save" at bounding box center [560, 333] width 44 height 22
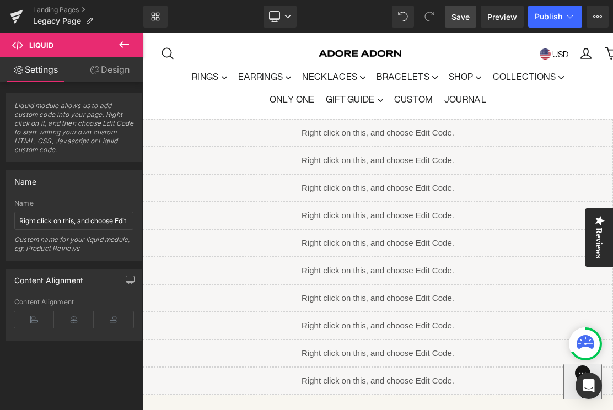
click at [462, 14] on span "Save" at bounding box center [460, 17] width 18 height 12
click at [554, 12] on span "Publish" at bounding box center [548, 16] width 28 height 9
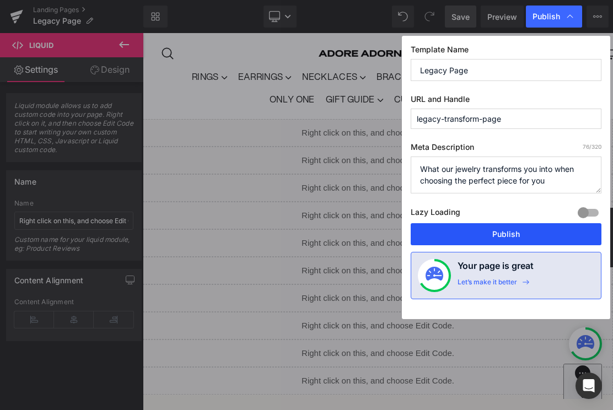
click at [521, 235] on button "Publish" at bounding box center [505, 234] width 191 height 22
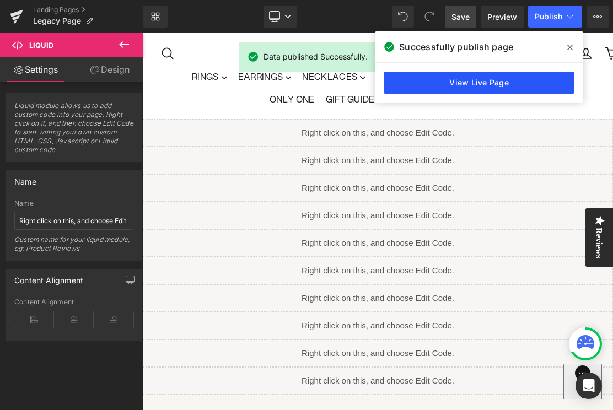
click at [448, 79] on link "View Live Page" at bounding box center [478, 83] width 191 height 22
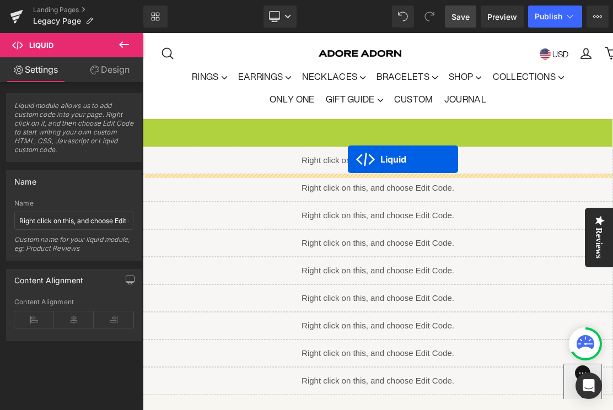
drag, startPoint x: 348, startPoint y: 129, endPoint x: 348, endPoint y: 159, distance: 30.3
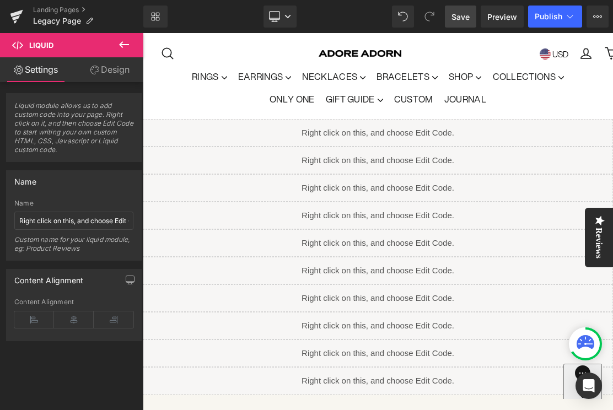
click at [457, 20] on span "Save" at bounding box center [460, 17] width 18 height 12
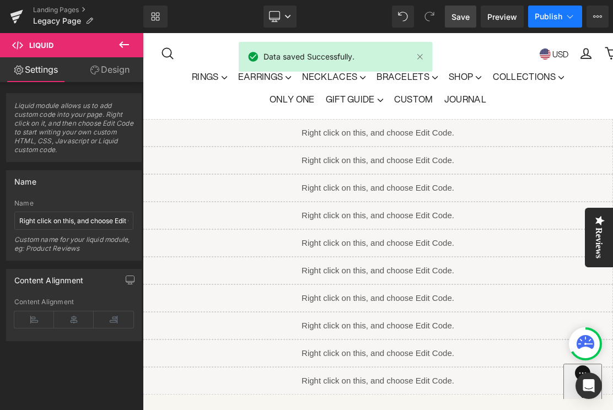
click at [550, 19] on span "Publish" at bounding box center [548, 16] width 28 height 9
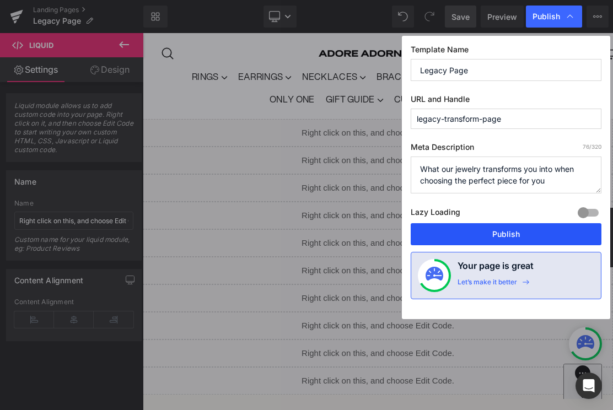
click at [494, 231] on button "Publish" at bounding box center [505, 234] width 191 height 22
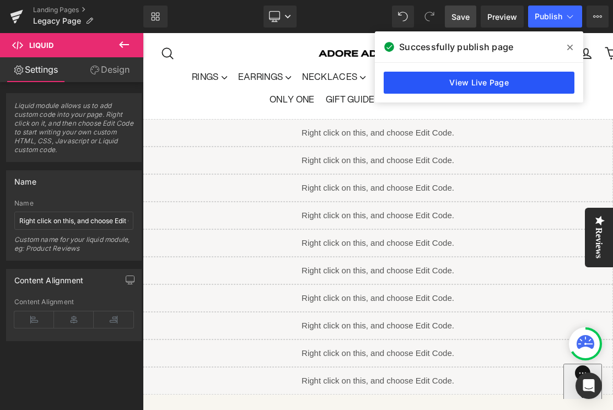
click at [497, 84] on link "View Live Page" at bounding box center [478, 83] width 191 height 22
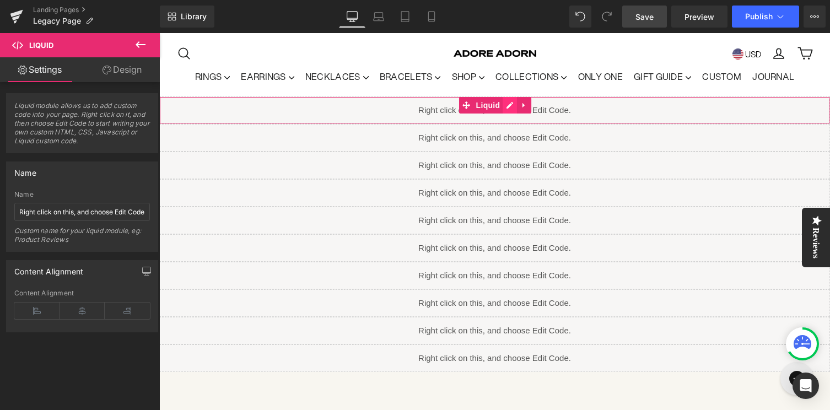
click at [511, 106] on div "Liquid" at bounding box center [494, 110] width 670 height 28
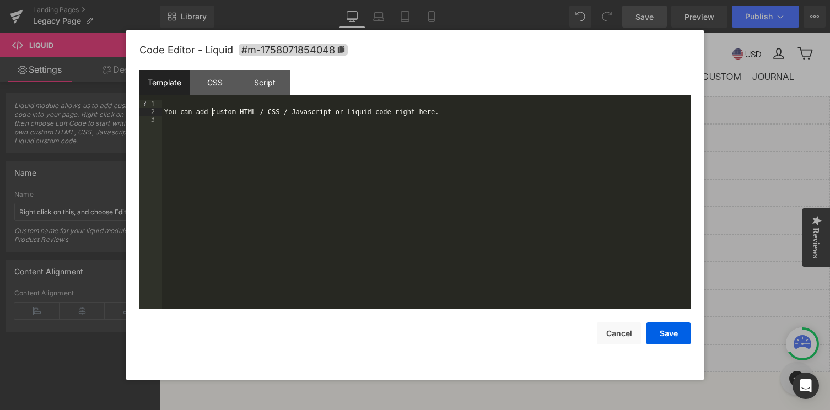
click at [212, 113] on div "You can add custom HTML / CSS / Javascript or Liquid code right here." at bounding box center [426, 212] width 528 height 224
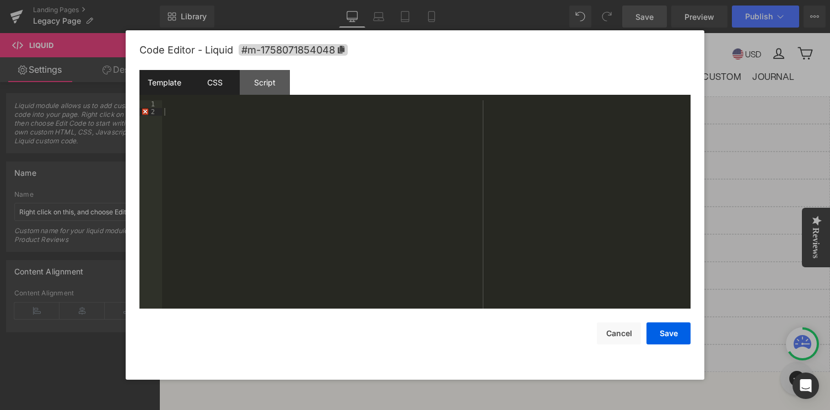
click at [214, 83] on div "CSS" at bounding box center [214, 82] width 50 height 25
click at [257, 83] on div "Script" at bounding box center [265, 82] width 50 height 25
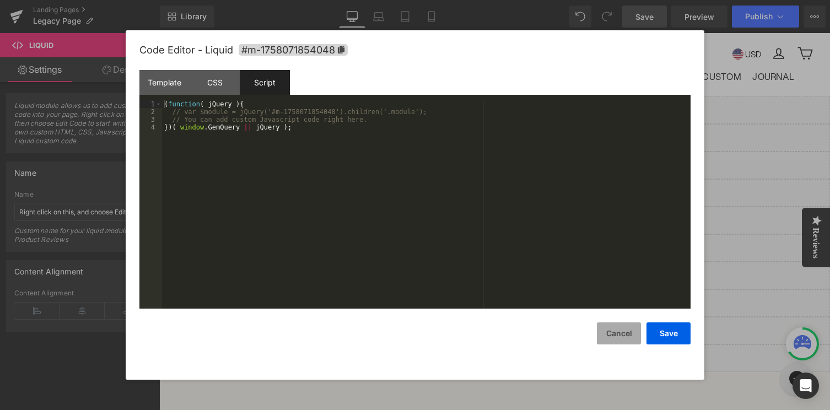
click at [620, 335] on button "Cancel" at bounding box center [619, 333] width 44 height 22
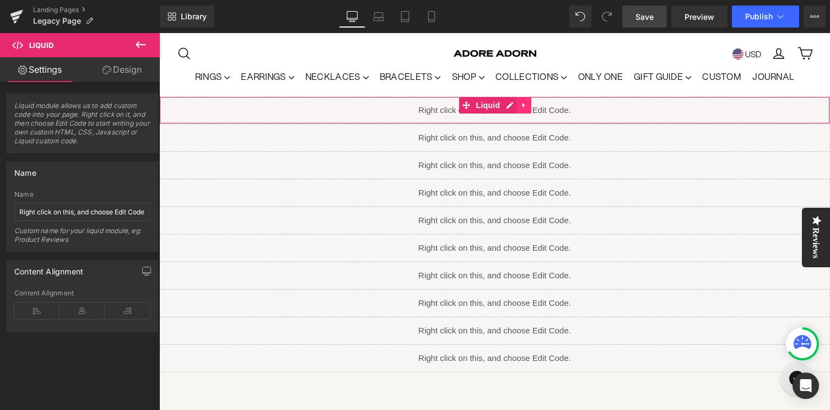
click at [526, 106] on icon at bounding box center [524, 105] width 8 height 8
click at [532, 104] on icon at bounding box center [531, 105] width 8 height 8
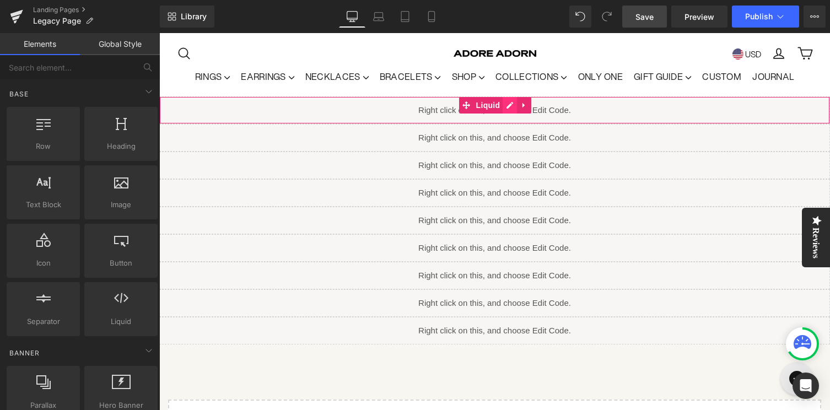
click at [506, 107] on div "Liquid" at bounding box center [494, 110] width 670 height 28
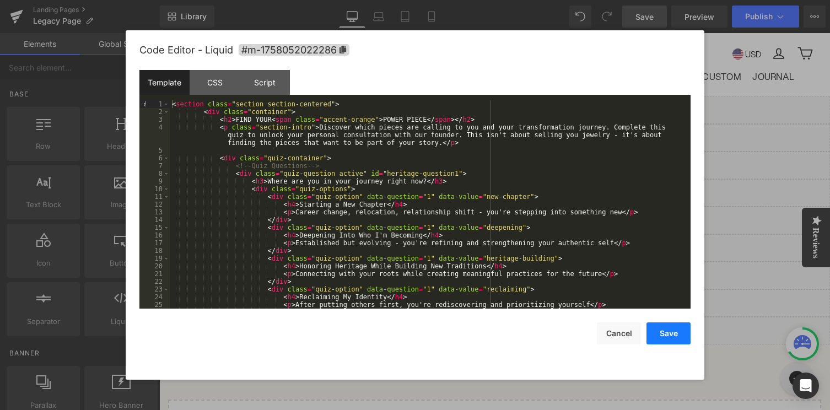
click at [670, 338] on button "Save" at bounding box center [668, 333] width 44 height 22
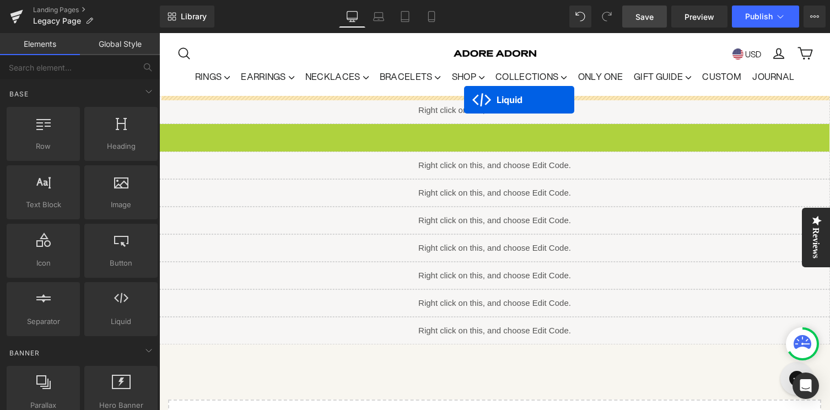
drag, startPoint x: 464, startPoint y: 129, endPoint x: 464, endPoint y: 100, distance: 29.7
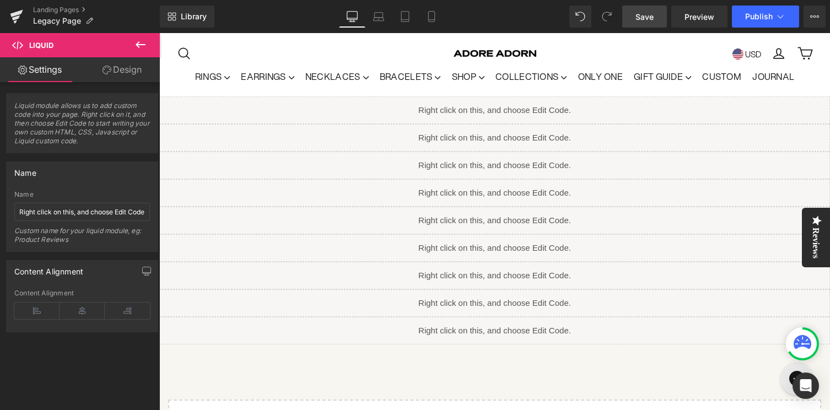
click at [643, 14] on span "Save" at bounding box center [644, 17] width 18 height 12
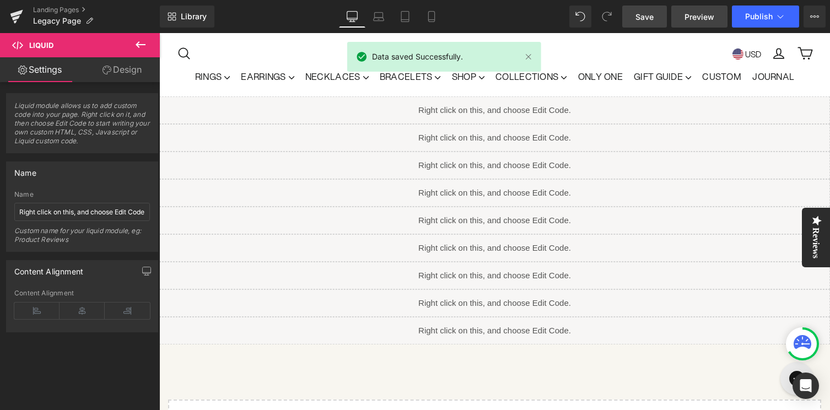
click at [690, 14] on span "Preview" at bounding box center [699, 17] width 30 height 12
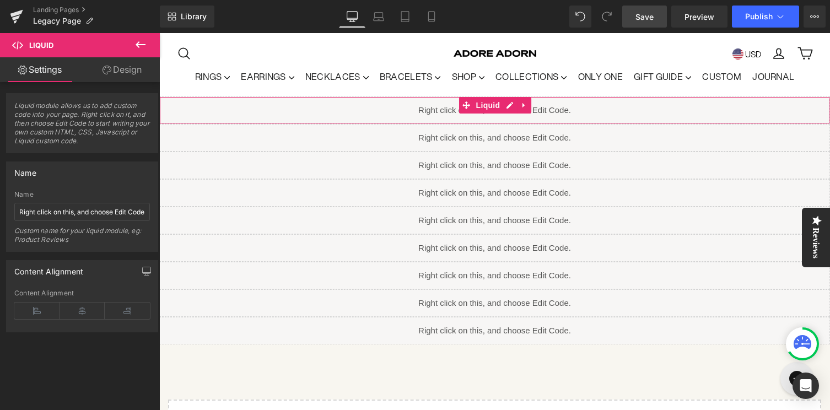
click at [510, 107] on div "Liquid" at bounding box center [494, 110] width 670 height 28
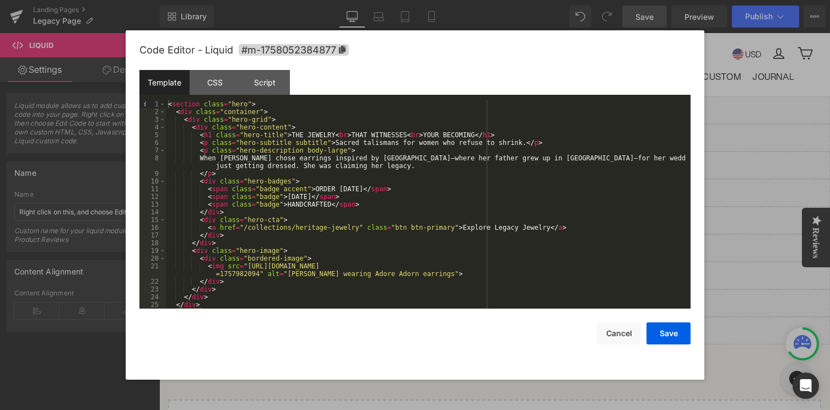
click at [168, 86] on div "Template" at bounding box center [164, 82] width 50 height 25
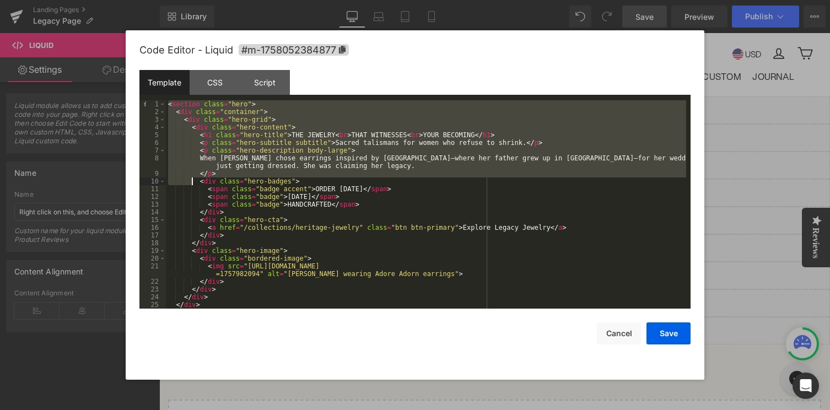
scroll to position [15, 0]
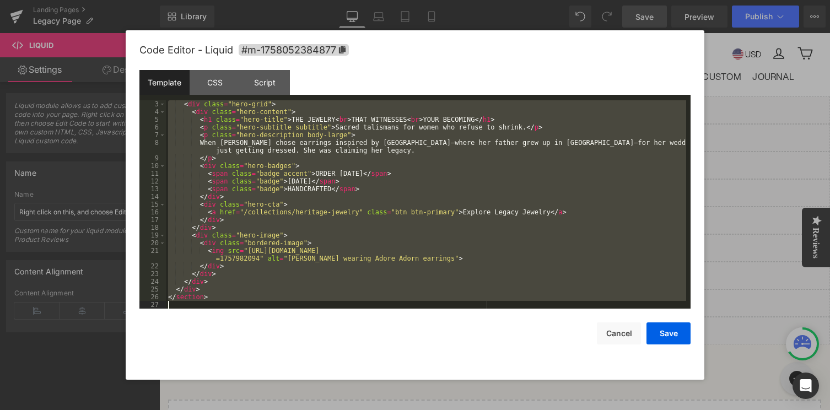
drag, startPoint x: 167, startPoint y: 105, endPoint x: 218, endPoint y: 344, distance: 244.4
click at [218, 344] on div "Code Editor - Liquid #m-1758052384877 Template CSS Script Data 3 4 5 6 7 8 9 10…" at bounding box center [414, 204] width 551 height 349
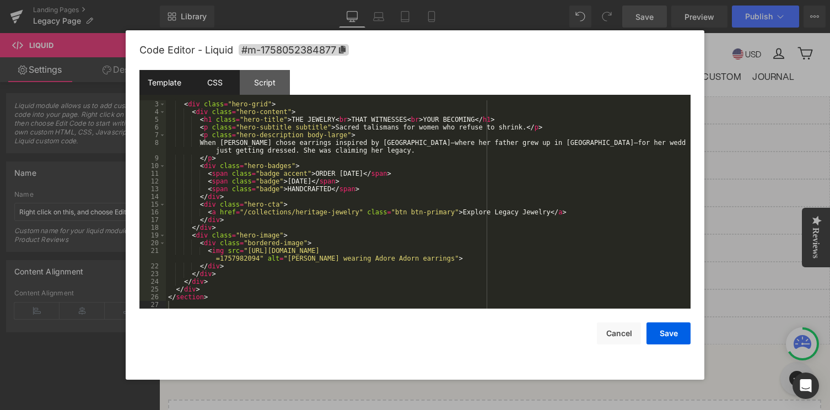
click at [220, 83] on div "CSS" at bounding box center [214, 82] width 50 height 25
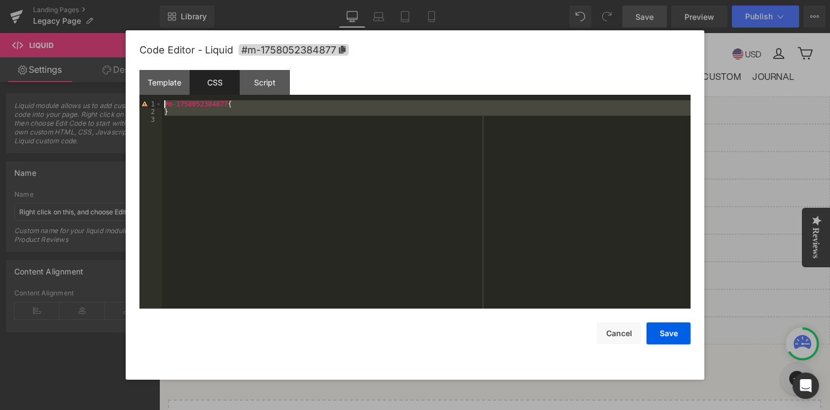
drag, startPoint x: 200, startPoint y: 136, endPoint x: 163, endPoint y: 98, distance: 52.6
click at [163, 98] on div "Template CSS Script Data 3 4 5 6 7 8 9 10 11 12 13 14 15 16 17 18 19 20 21 22 2…" at bounding box center [414, 189] width 551 height 239
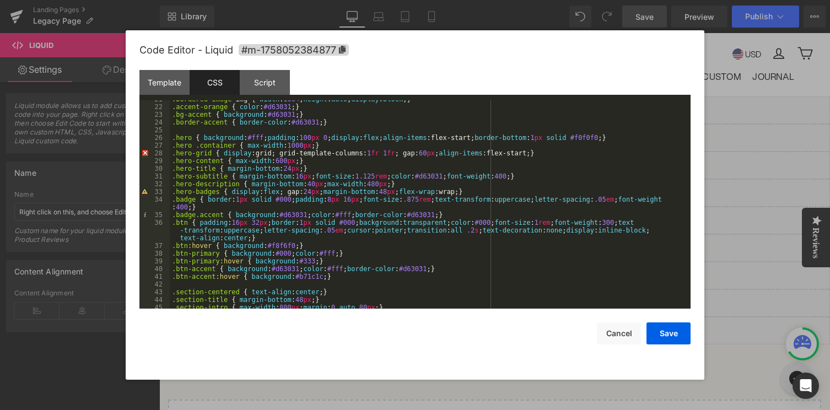
scroll to position [0, 0]
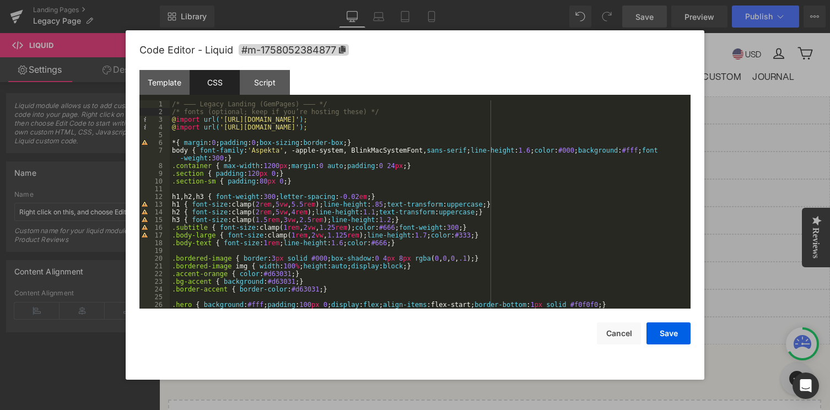
click at [380, 113] on div "/* ——— Legacy Landing (GemPages) ——— */ /* fonts (optional; keep if you’re host…" at bounding box center [428, 212] width 516 height 224
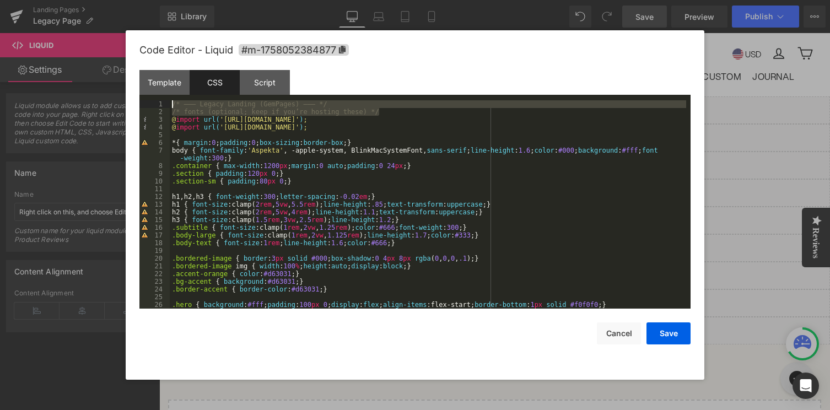
drag, startPoint x: 380, startPoint y: 113, endPoint x: 156, endPoint y: 96, distance: 224.3
click at [156, 96] on div "Template CSS Script Data 3 4 5 6 7 8 9 10 11 12 13 14 15 16 17 18 19 20 21 22 2…" at bounding box center [414, 189] width 551 height 239
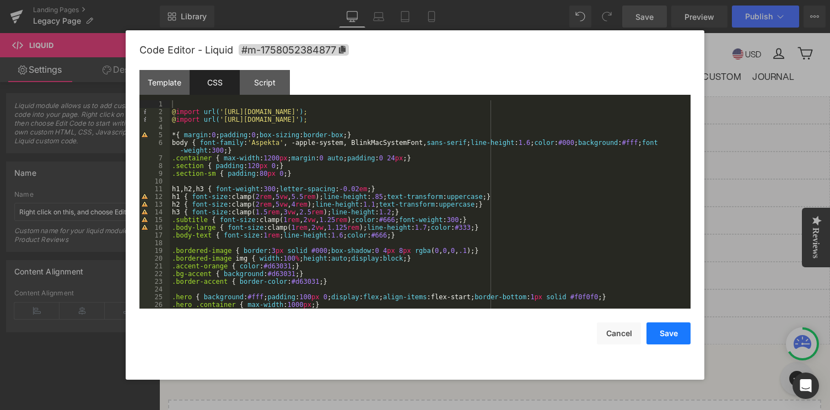
click at [665, 338] on button "Save" at bounding box center [668, 333] width 44 height 22
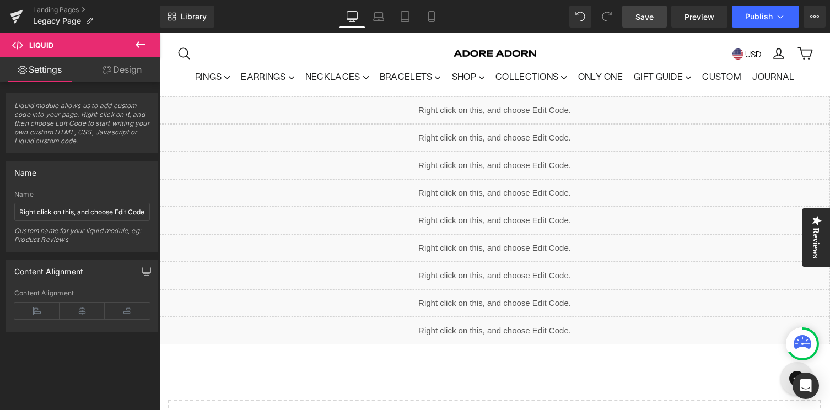
click at [639, 15] on span "Save" at bounding box center [644, 17] width 18 height 12
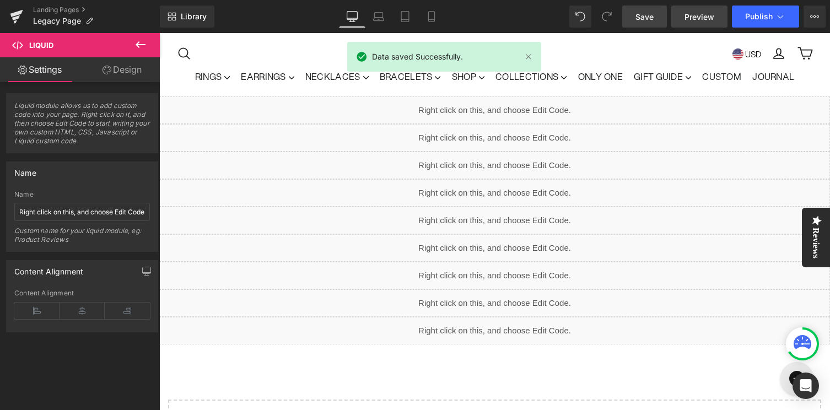
click at [696, 19] on span "Preview" at bounding box center [699, 17] width 30 height 12
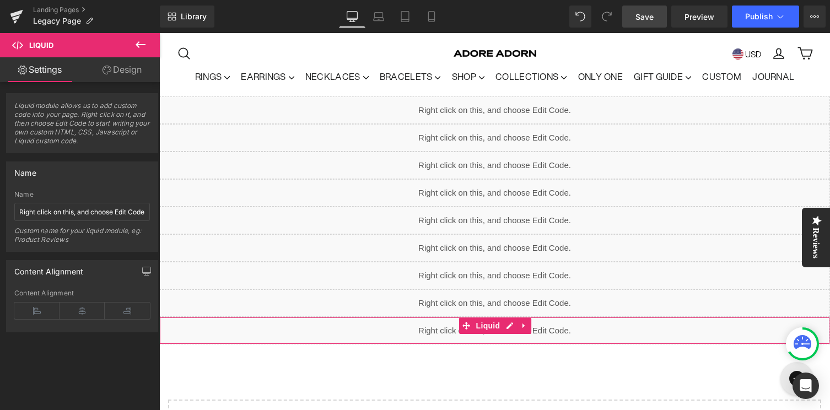
click at [507, 326] on div "Liquid" at bounding box center [494, 331] width 670 height 28
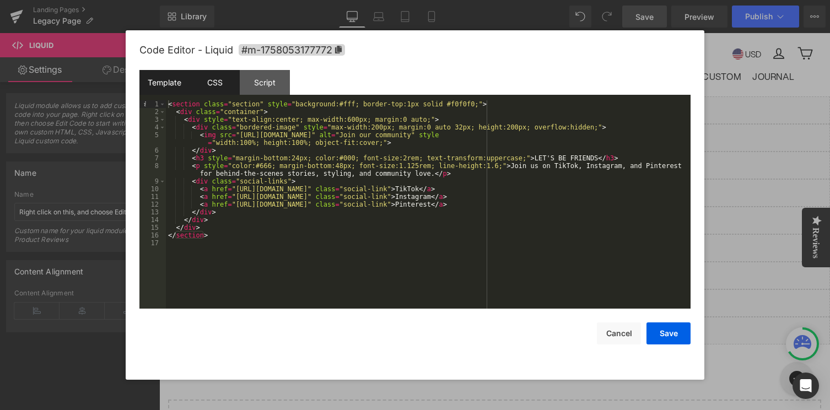
click at [214, 83] on div "CSS" at bounding box center [214, 82] width 50 height 25
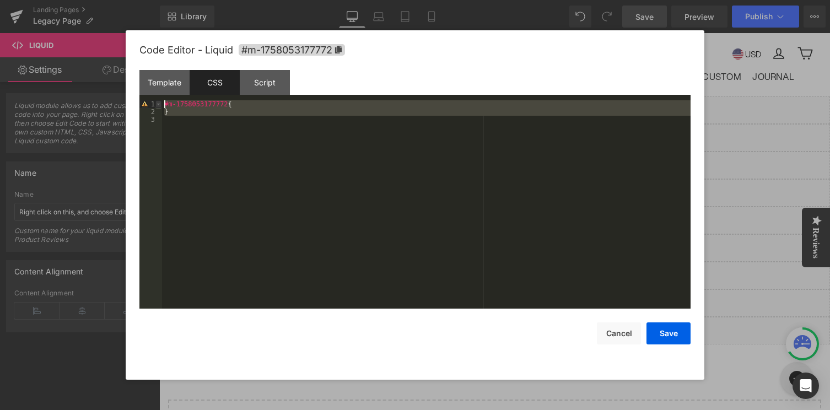
drag, startPoint x: 182, startPoint y: 123, endPoint x: 160, endPoint y: 102, distance: 30.8
click at [160, 102] on pre "1 2 3 #m-1758053177772 { } XXXXXXXXXXXXXXXXXXXXXXXXXXXXXXXXXXXXXXXXXXXXXXXXXX" at bounding box center [414, 204] width 551 height 208
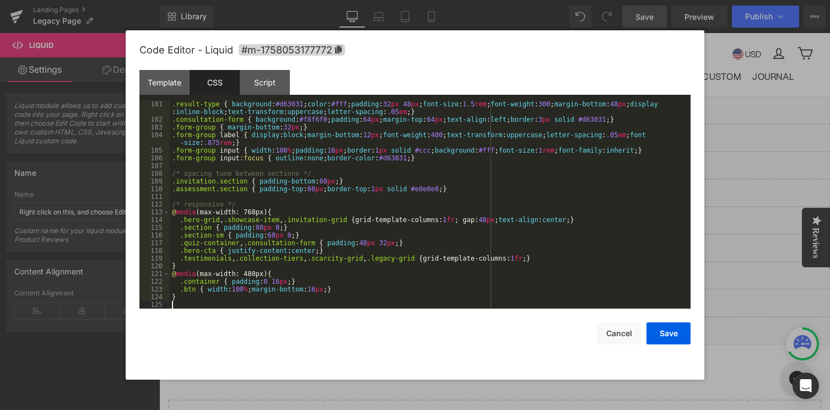
scroll to position [833, 0]
click at [164, 83] on div "Template" at bounding box center [164, 82] width 50 height 25
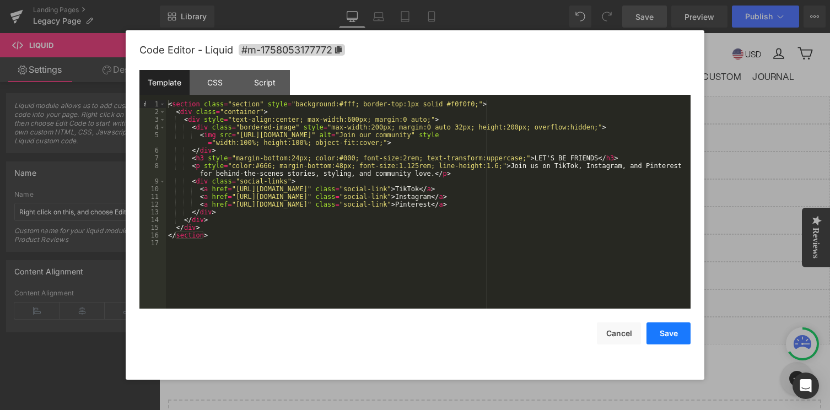
click at [671, 338] on button "Save" at bounding box center [668, 333] width 44 height 22
click at [507, 323] on div "Liquid" at bounding box center [494, 331] width 670 height 28
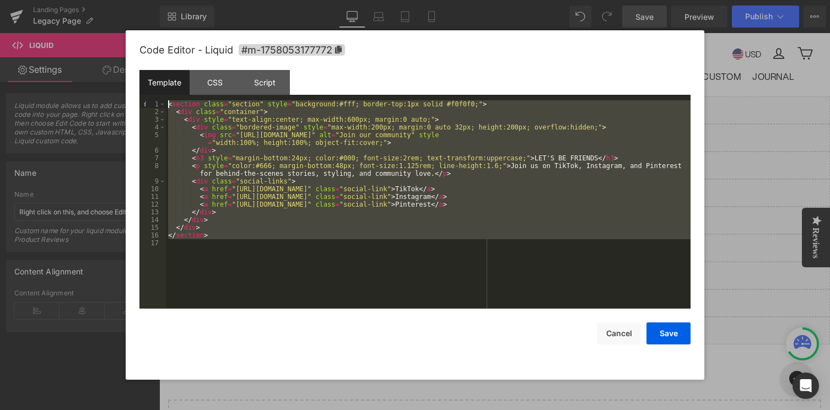
drag, startPoint x: 261, startPoint y: 263, endPoint x: 153, endPoint y: 84, distance: 209.1
click at [153, 84] on div "Template CSS Script Data 1 2 3 4 5 6 7 8 9 10 11 12 13 14 15 16 17 < section cl…" at bounding box center [414, 189] width 551 height 239
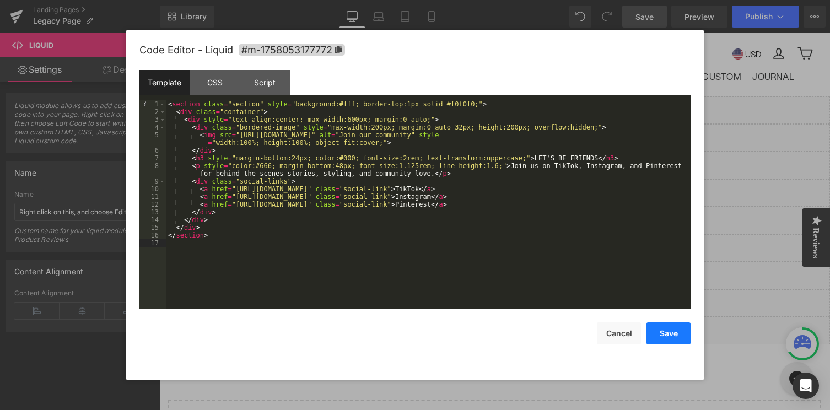
click at [671, 330] on button "Save" at bounding box center [668, 333] width 44 height 22
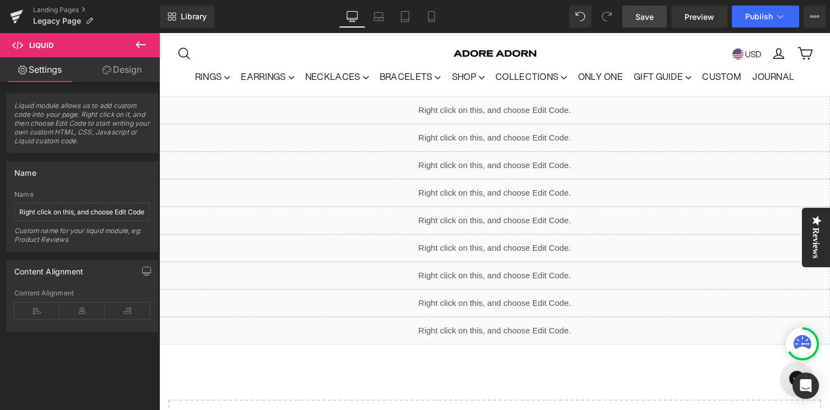
click at [652, 13] on span "Save" at bounding box center [644, 17] width 18 height 12
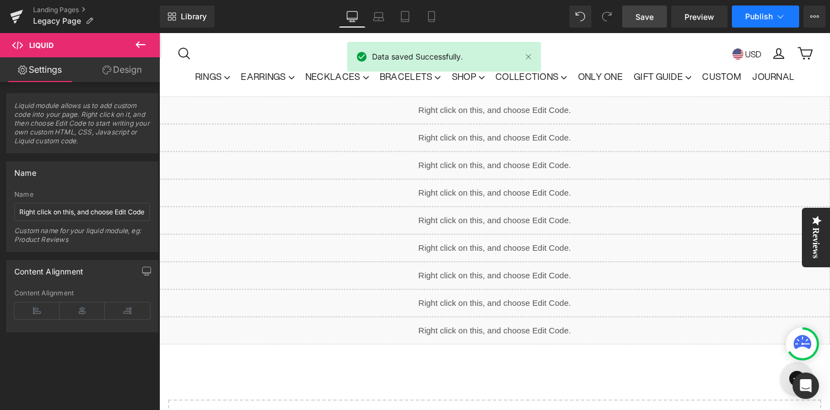
click at [761, 16] on span "Publish" at bounding box center [759, 16] width 28 height 9
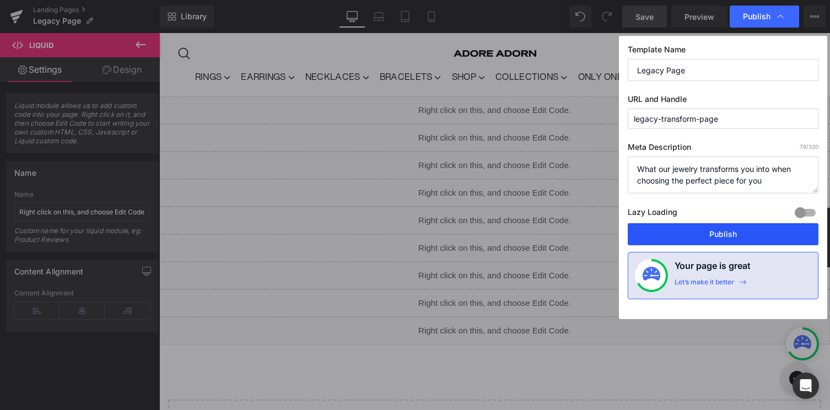
click at [703, 237] on button "Publish" at bounding box center [722, 234] width 191 height 22
